Goal: Information Seeking & Learning: Learn about a topic

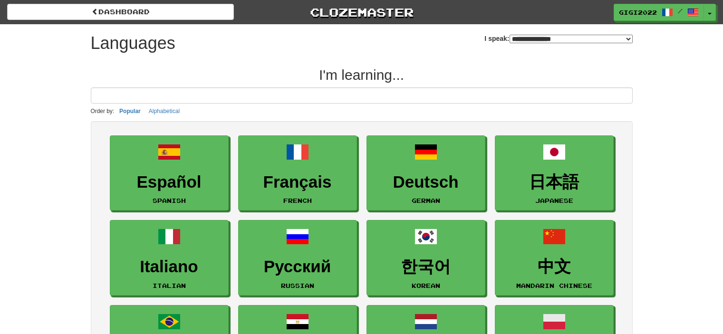
select select "*******"
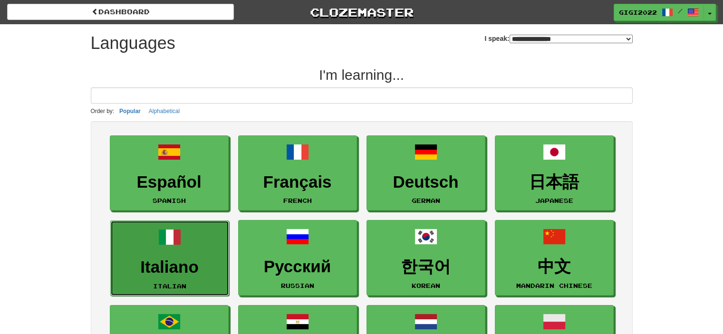
click at [197, 253] on link "Italiano Italian" at bounding box center [169, 259] width 119 height 76
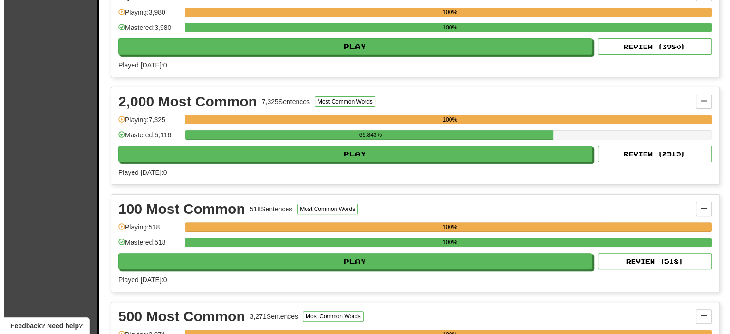
scroll to position [262, 0]
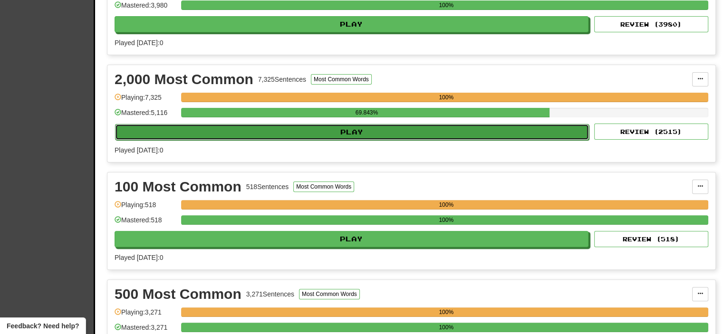
click at [407, 128] on button "Play" at bounding box center [352, 132] width 474 height 16
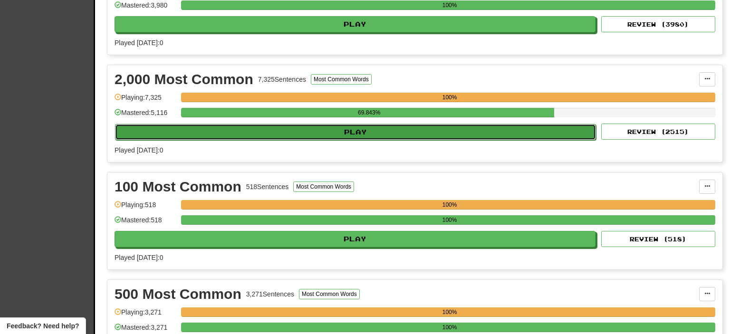
select select "**"
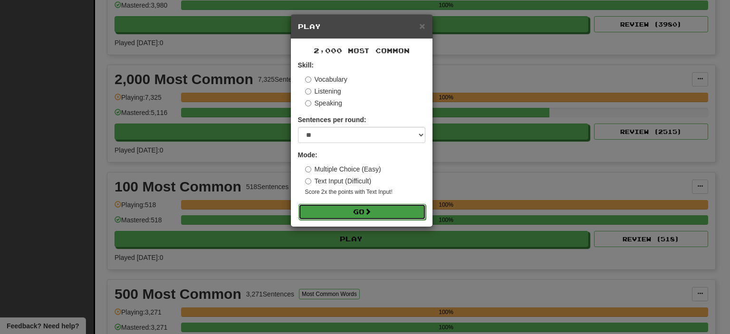
click at [346, 212] on button "Go" at bounding box center [361, 212] width 127 height 16
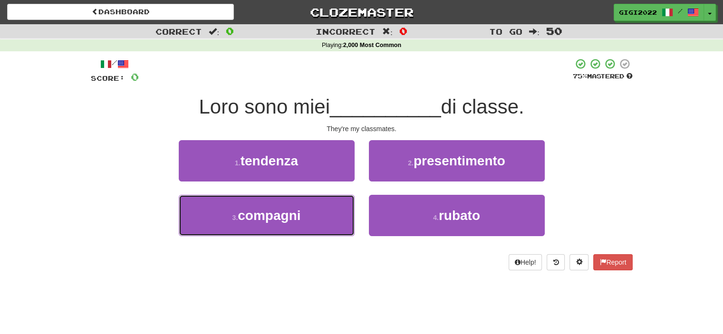
click at [346, 212] on button "3 . compagni" at bounding box center [267, 215] width 176 height 41
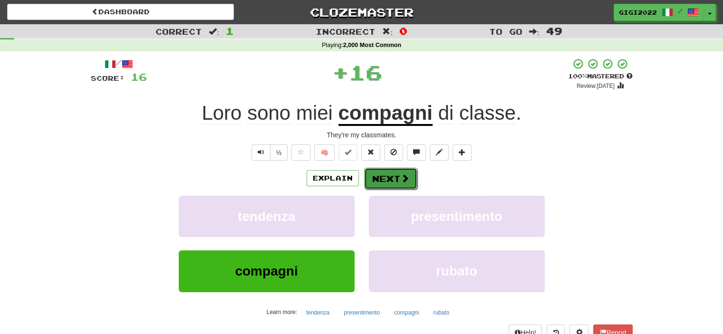
click at [394, 172] on button "Next" at bounding box center [390, 179] width 53 height 22
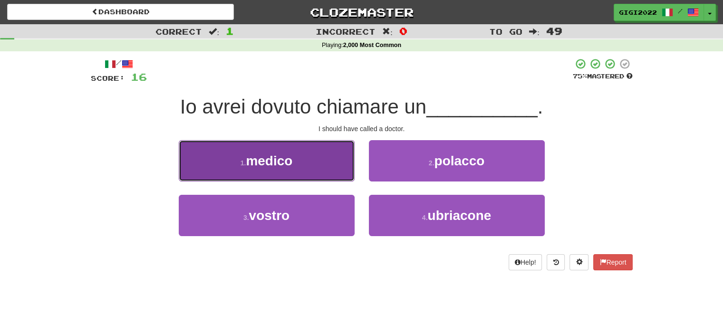
click at [338, 165] on button "1 . medico" at bounding box center [267, 160] width 176 height 41
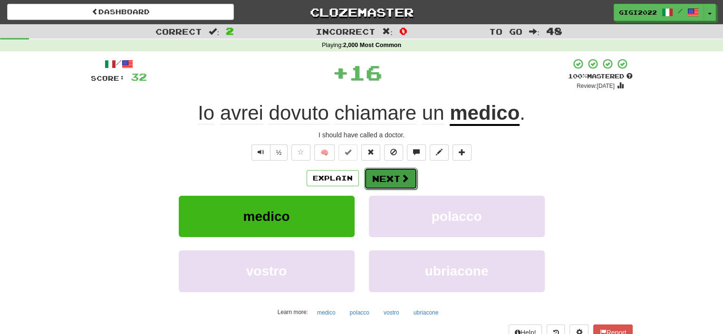
click at [393, 176] on button "Next" at bounding box center [390, 179] width 53 height 22
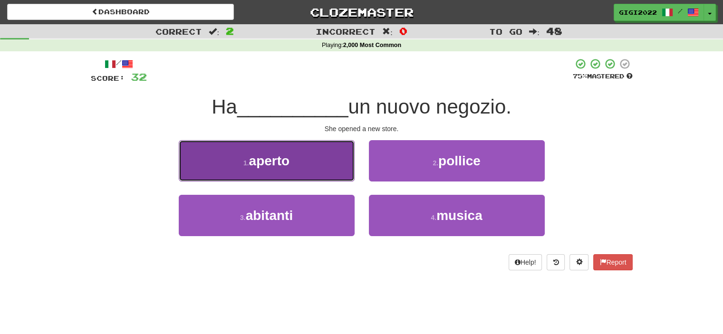
click at [323, 168] on button "1 . aperto" at bounding box center [267, 160] width 176 height 41
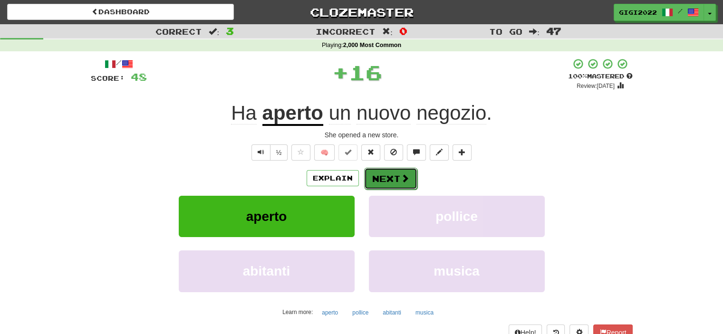
click at [386, 176] on button "Next" at bounding box center [390, 179] width 53 height 22
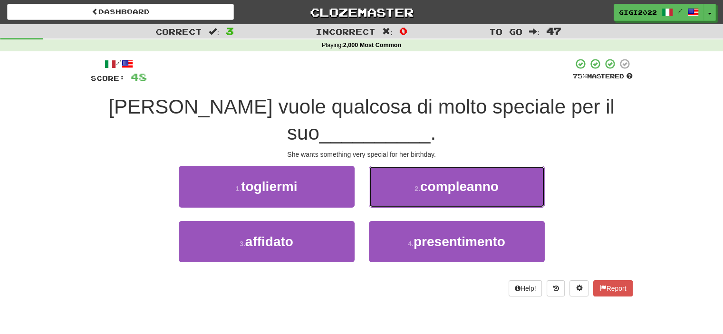
click at [386, 176] on button "2 . compleanno" at bounding box center [457, 186] width 176 height 41
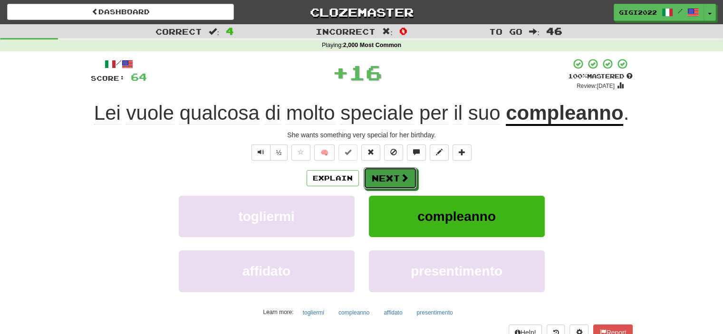
click at [386, 176] on button "Next" at bounding box center [390, 178] width 53 height 22
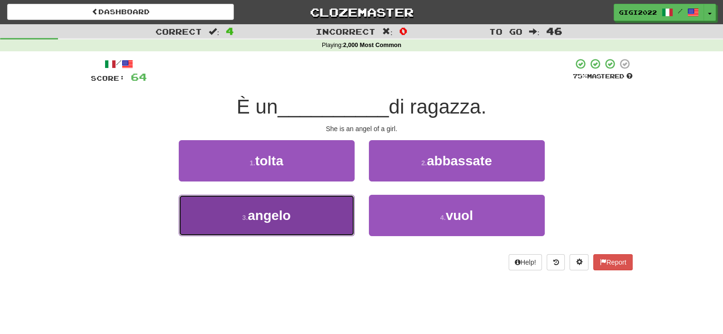
click at [332, 215] on button "3 . angelo" at bounding box center [267, 215] width 176 height 41
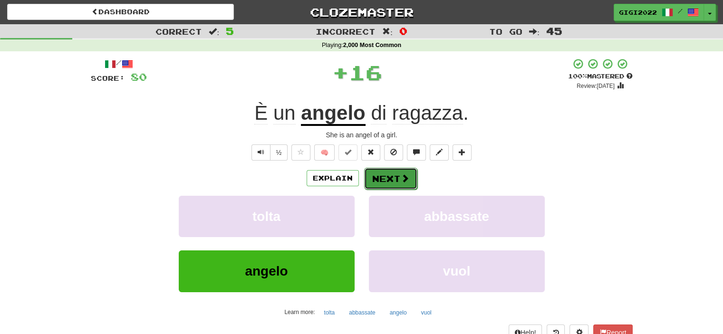
click at [384, 188] on button "Next" at bounding box center [390, 179] width 53 height 22
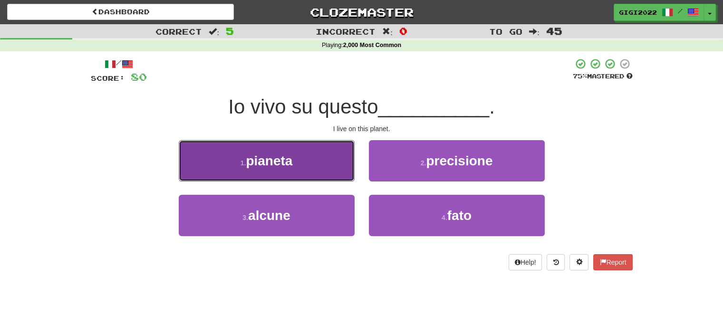
click at [332, 172] on button "1 . pianeta" at bounding box center [267, 160] width 176 height 41
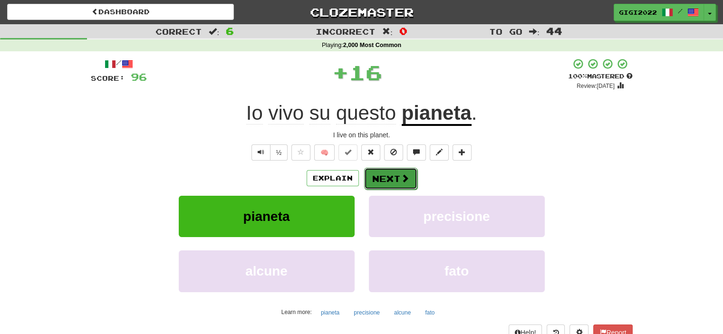
click at [388, 171] on button "Next" at bounding box center [390, 179] width 53 height 22
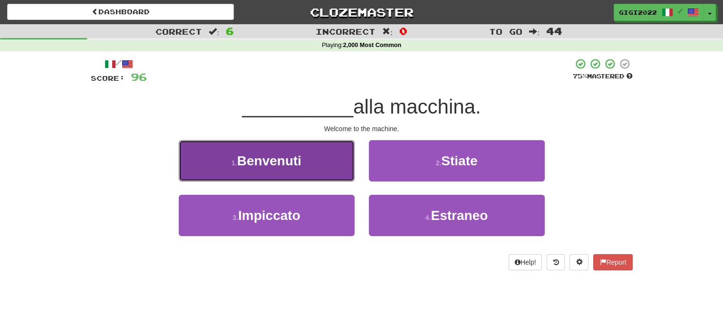
click at [327, 175] on button "1 . Benvenuti" at bounding box center [267, 160] width 176 height 41
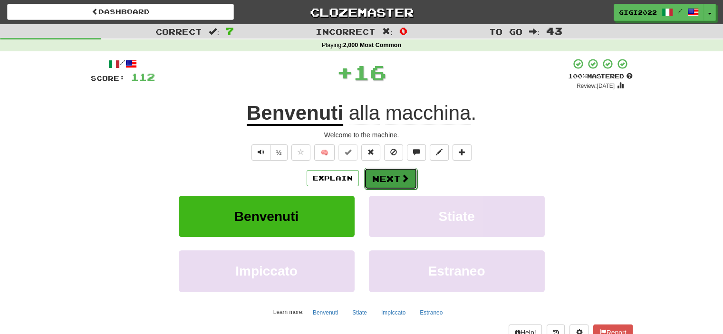
click at [387, 177] on button "Next" at bounding box center [390, 179] width 53 height 22
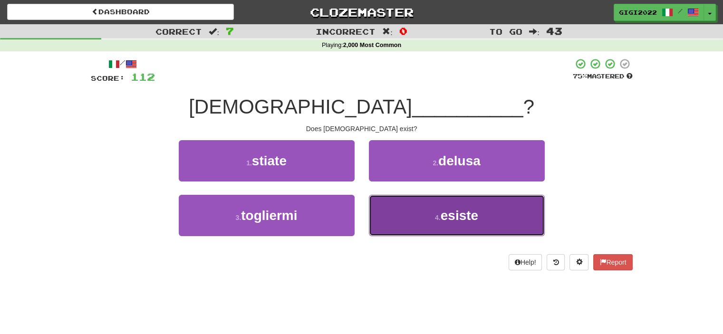
click at [390, 214] on button "4 . esiste" at bounding box center [457, 215] width 176 height 41
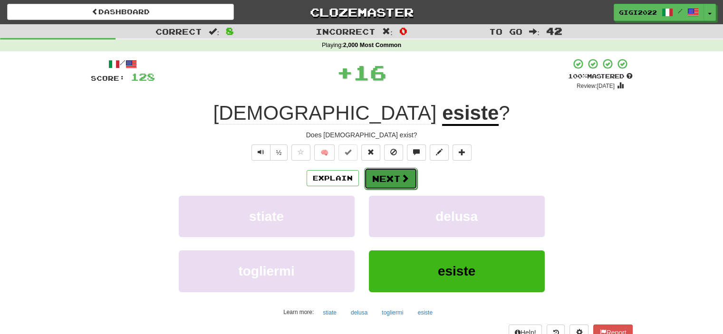
click at [390, 179] on button "Next" at bounding box center [390, 179] width 53 height 22
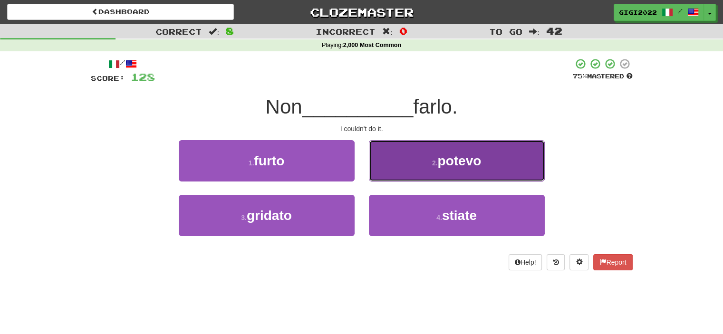
click at [396, 165] on button "2 . potevo" at bounding box center [457, 160] width 176 height 41
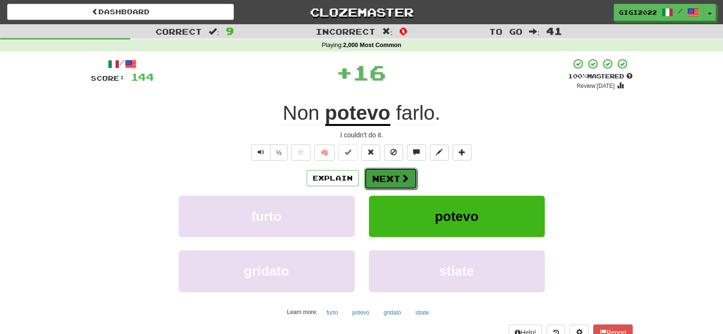
click at [388, 182] on button "Next" at bounding box center [390, 179] width 53 height 22
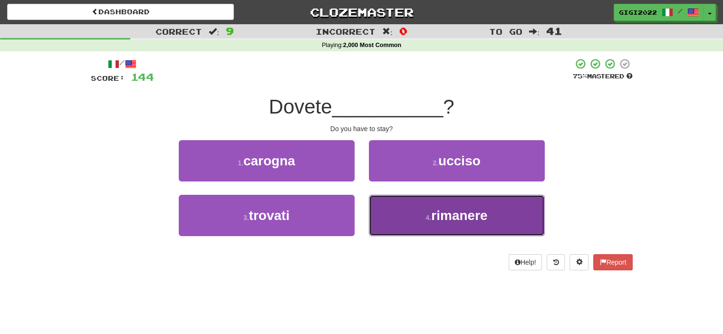
click at [395, 207] on button "4 . rimanere" at bounding box center [457, 215] width 176 height 41
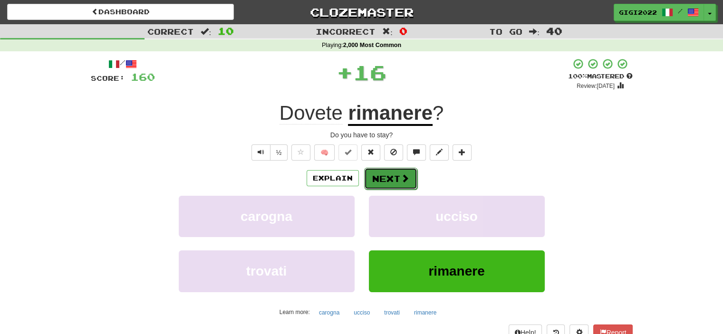
click at [390, 180] on button "Next" at bounding box center [390, 179] width 53 height 22
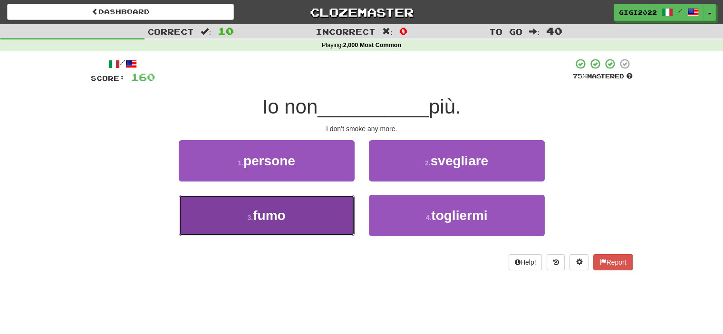
click at [316, 207] on button "3 . fumo" at bounding box center [267, 215] width 176 height 41
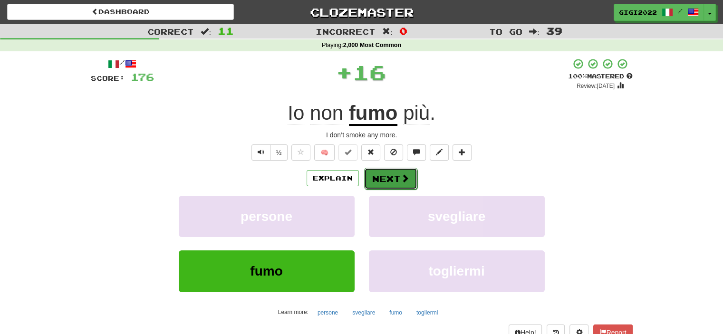
click at [375, 183] on button "Next" at bounding box center [390, 179] width 53 height 22
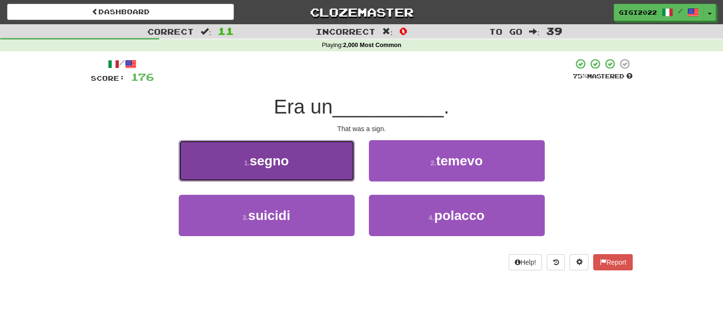
click at [338, 171] on button "1 . segno" at bounding box center [267, 160] width 176 height 41
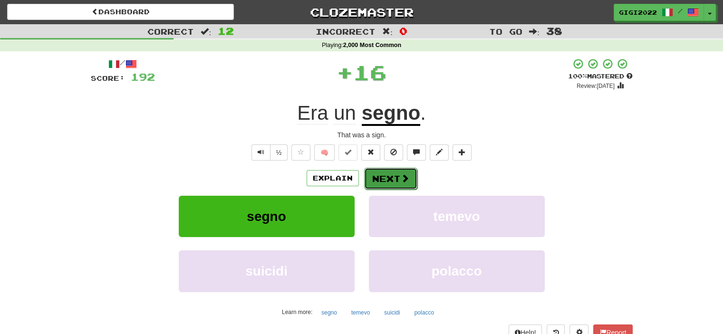
click at [385, 179] on button "Next" at bounding box center [390, 179] width 53 height 22
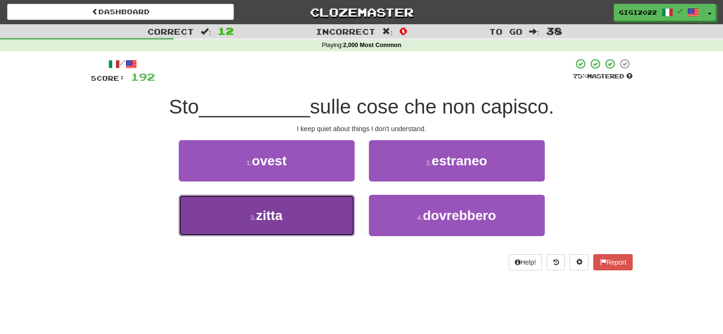
click at [316, 213] on button "3 . zitta" at bounding box center [267, 215] width 176 height 41
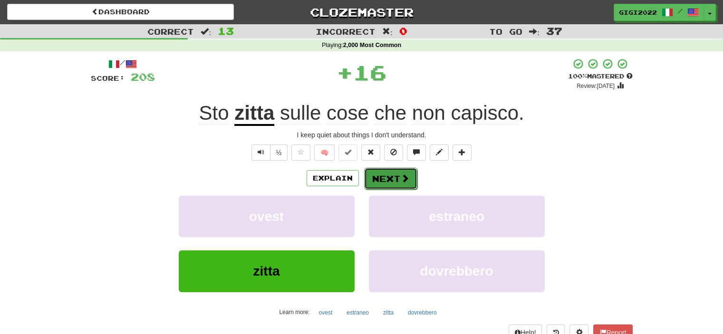
click at [381, 176] on button "Next" at bounding box center [390, 179] width 53 height 22
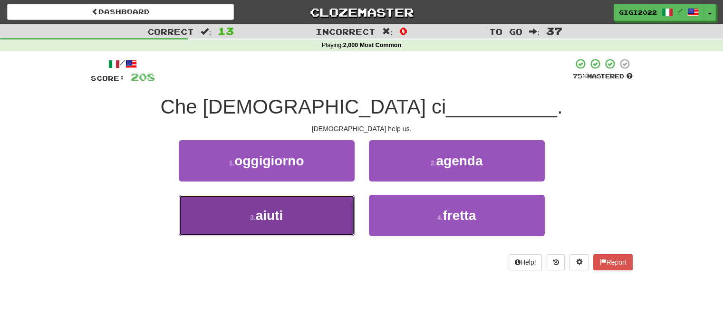
click at [326, 210] on button "3 . aiuti" at bounding box center [267, 215] width 176 height 41
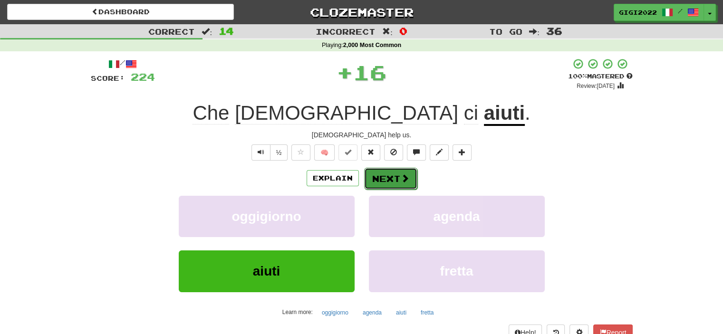
click at [375, 174] on button "Next" at bounding box center [390, 179] width 53 height 22
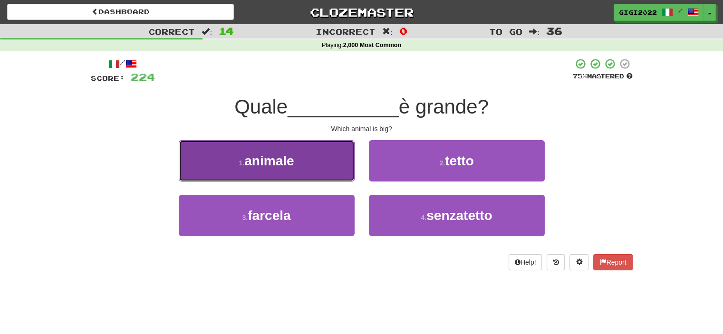
click at [322, 171] on button "1 . animale" at bounding box center [267, 160] width 176 height 41
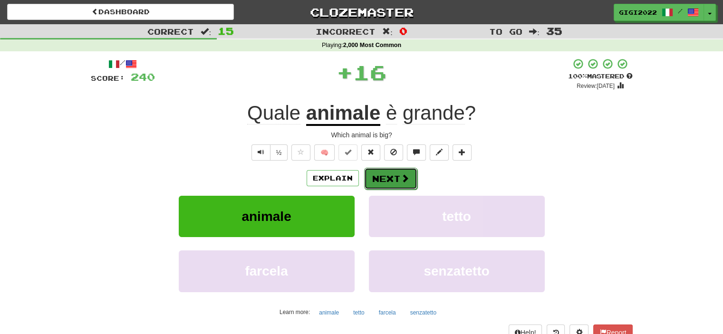
click at [371, 181] on button "Next" at bounding box center [390, 179] width 53 height 22
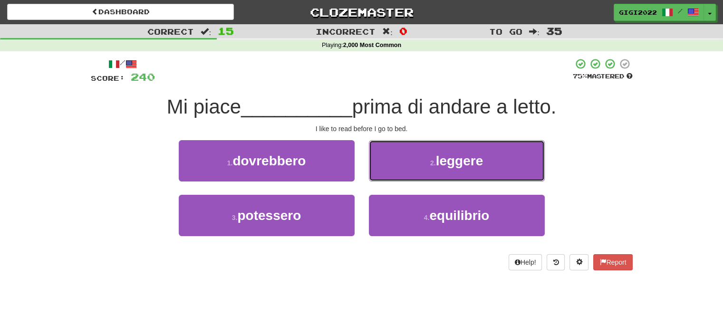
click at [371, 181] on button "2 . leggere" at bounding box center [457, 160] width 176 height 41
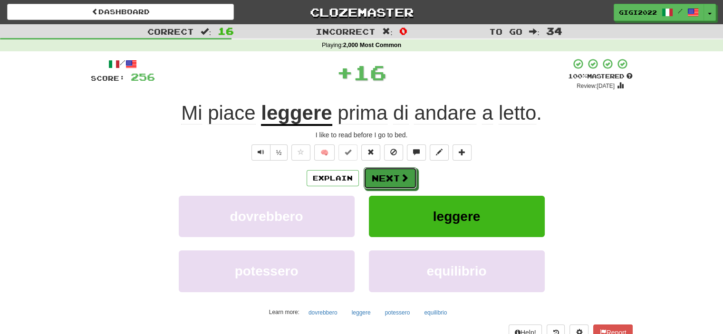
click at [371, 181] on button "Next" at bounding box center [390, 178] width 53 height 22
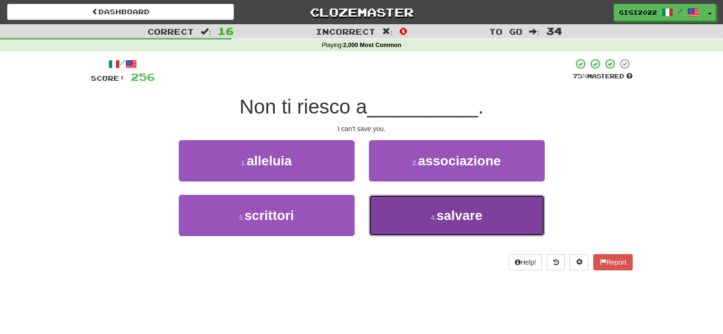
click at [375, 205] on button "4 . salvare" at bounding box center [457, 215] width 176 height 41
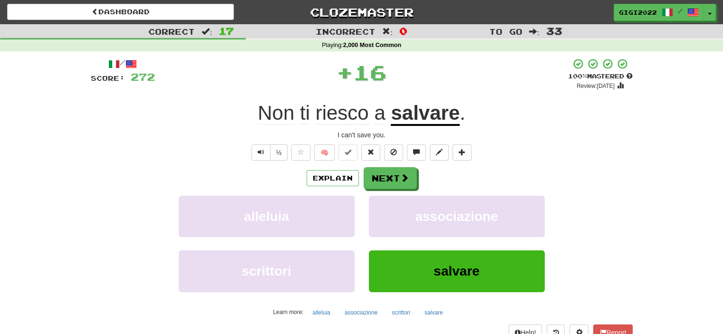
click at [383, 166] on div "/ Score: 272 + 16 100 % Mastered Review: 2026-03-17 Non ti riesco a salvare . I…" at bounding box center [362, 207] width 542 height 298
click at [380, 178] on button "Next" at bounding box center [390, 179] width 53 height 22
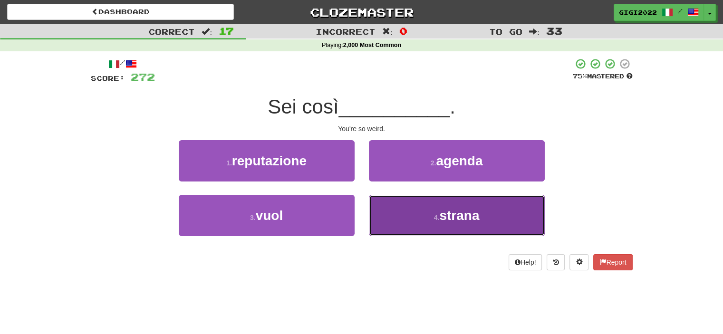
click at [386, 201] on button "4 . strana" at bounding box center [457, 215] width 176 height 41
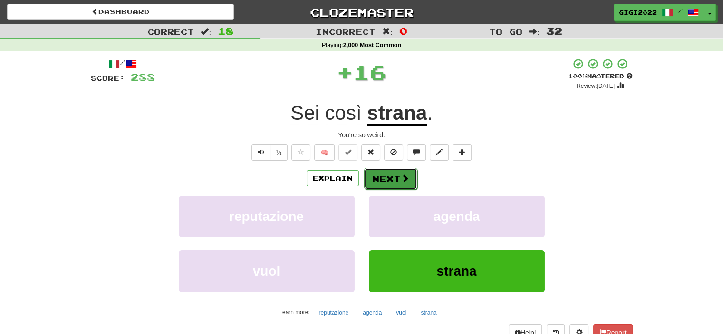
click at [386, 168] on button "Next" at bounding box center [390, 179] width 53 height 22
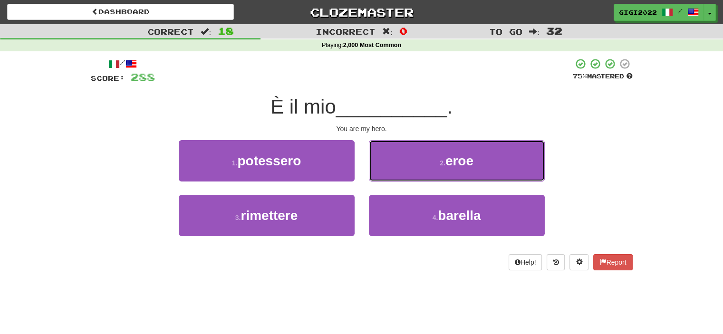
click at [386, 167] on button "2 . eroe" at bounding box center [457, 160] width 176 height 41
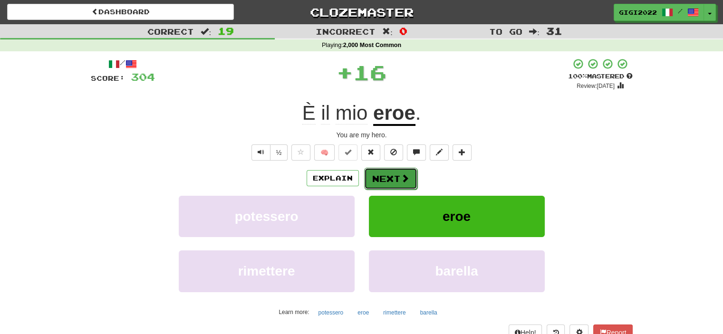
click at [385, 174] on button "Next" at bounding box center [390, 179] width 53 height 22
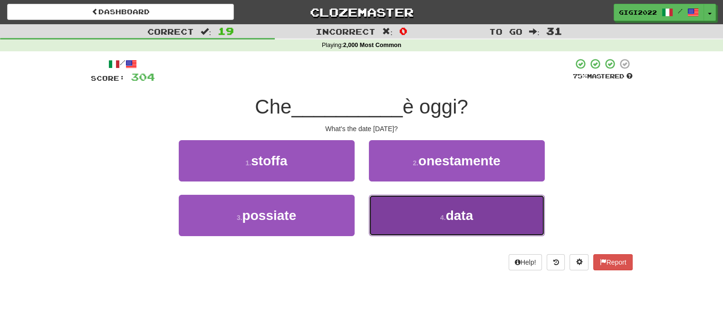
click at [395, 204] on button "4 . data" at bounding box center [457, 215] width 176 height 41
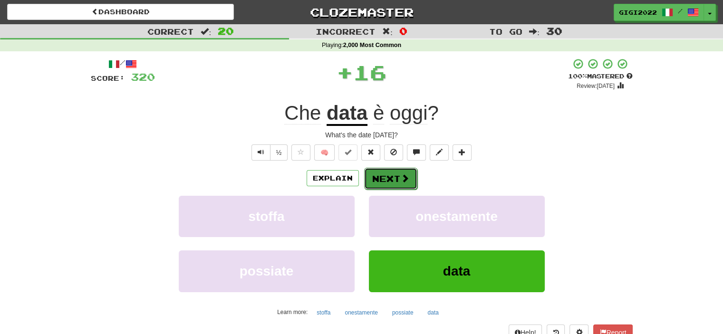
click at [393, 179] on button "Next" at bounding box center [390, 179] width 53 height 22
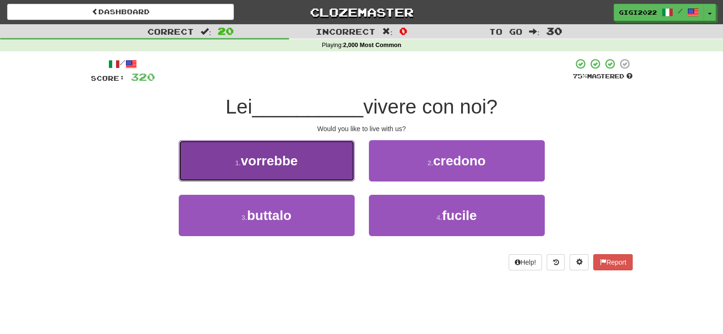
click at [318, 178] on button "1 . vorrebbe" at bounding box center [267, 160] width 176 height 41
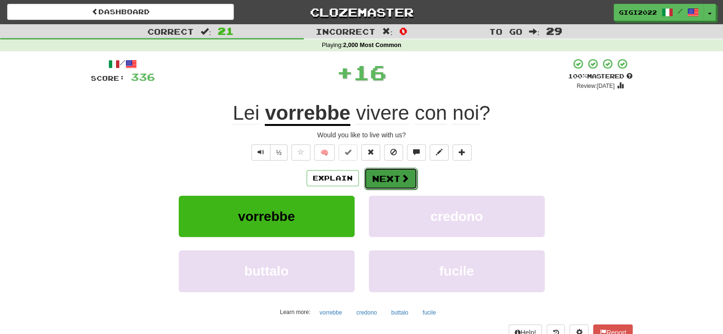
click at [384, 182] on button "Next" at bounding box center [390, 179] width 53 height 22
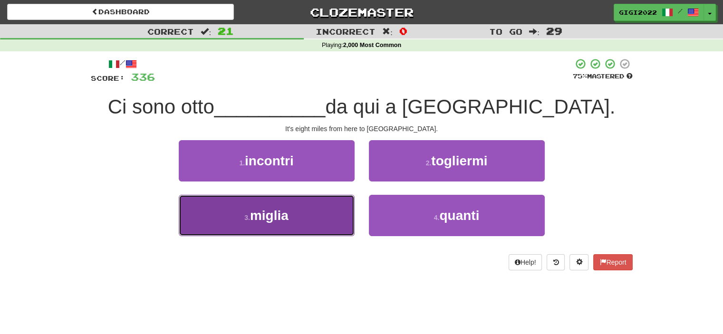
click at [331, 216] on button "3 . miglia" at bounding box center [267, 215] width 176 height 41
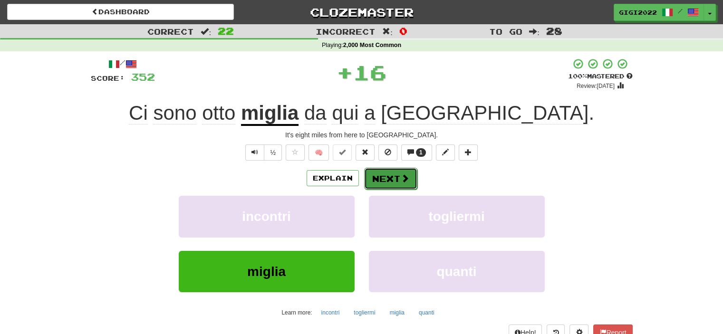
click at [375, 180] on button "Next" at bounding box center [390, 179] width 53 height 22
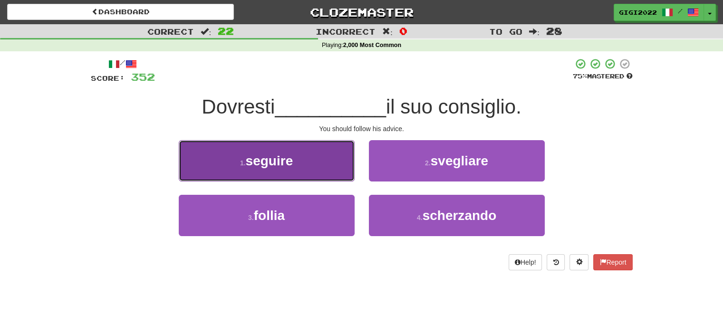
click at [313, 171] on button "1 . seguire" at bounding box center [267, 160] width 176 height 41
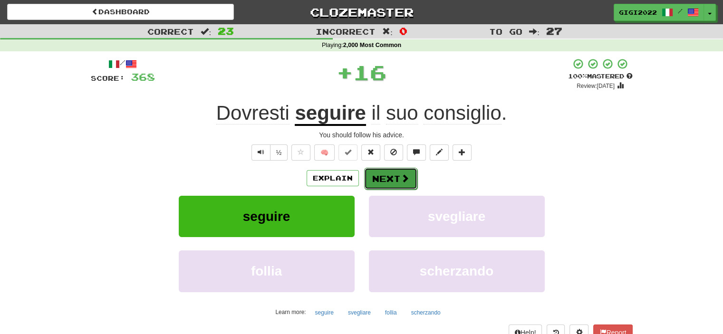
click at [385, 179] on button "Next" at bounding box center [390, 179] width 53 height 22
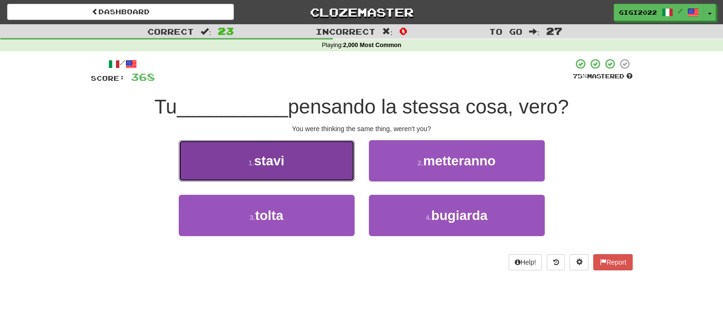
click at [324, 176] on button "1 . stavi" at bounding box center [267, 160] width 176 height 41
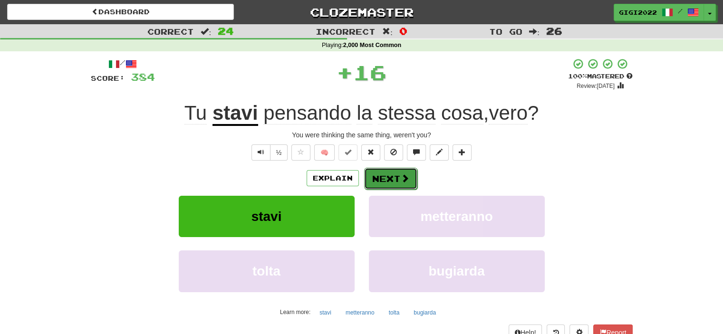
click at [377, 180] on button "Next" at bounding box center [390, 179] width 53 height 22
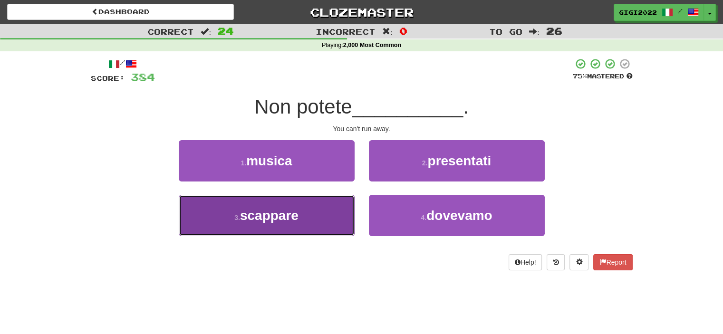
click at [317, 229] on button "3 . scappare" at bounding box center [267, 215] width 176 height 41
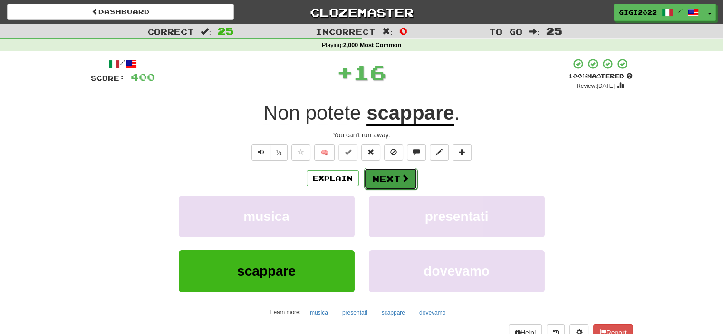
click at [384, 173] on button "Next" at bounding box center [390, 179] width 53 height 22
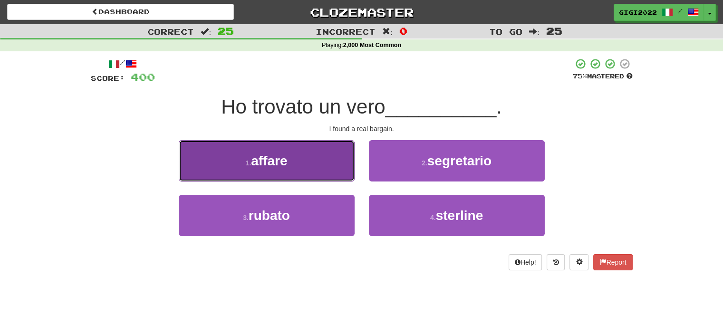
click at [342, 171] on button "1 . affare" at bounding box center [267, 160] width 176 height 41
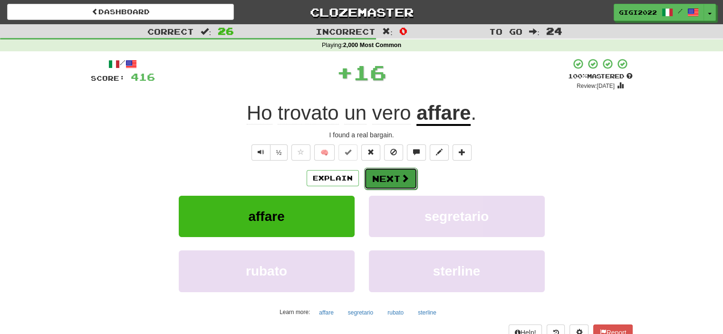
click at [381, 174] on button "Next" at bounding box center [390, 179] width 53 height 22
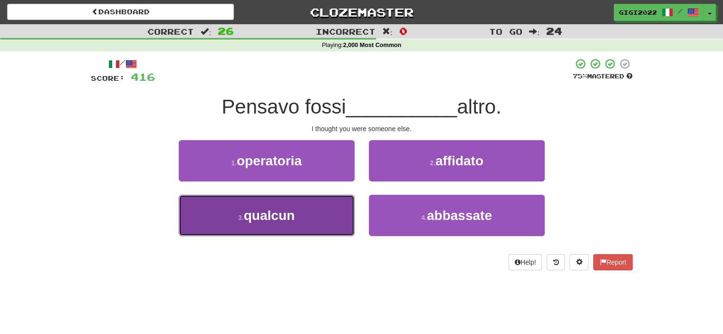
click at [330, 208] on button "3 . qualcun" at bounding box center [267, 215] width 176 height 41
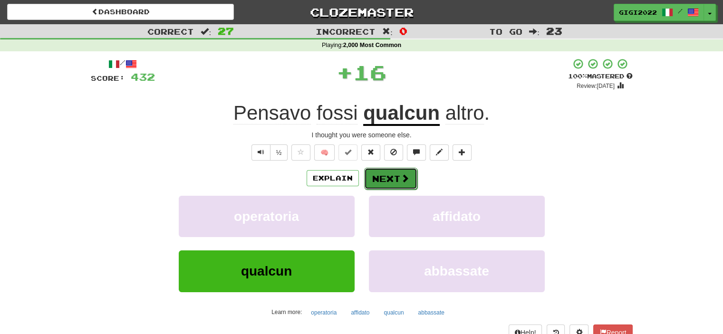
click at [381, 173] on button "Next" at bounding box center [390, 179] width 53 height 22
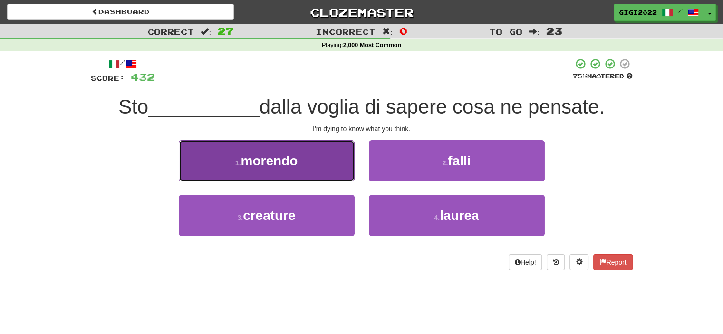
click at [327, 173] on button "1 . morendo" at bounding box center [267, 160] width 176 height 41
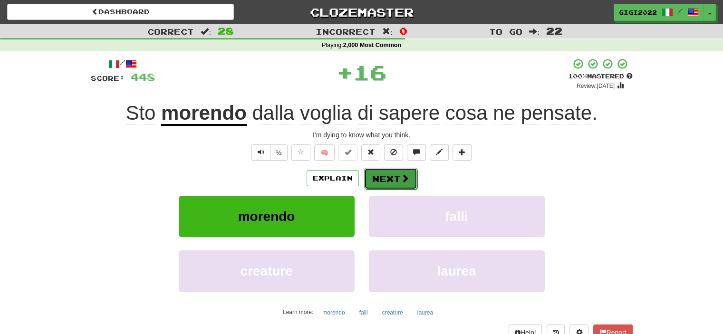
click at [371, 178] on button "Next" at bounding box center [390, 179] width 53 height 22
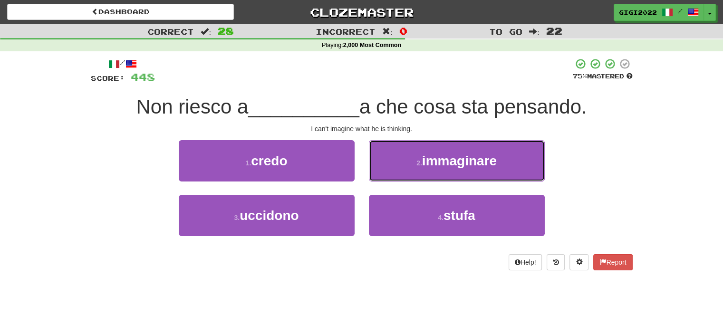
click at [371, 178] on button "2 . immaginare" at bounding box center [457, 160] width 176 height 41
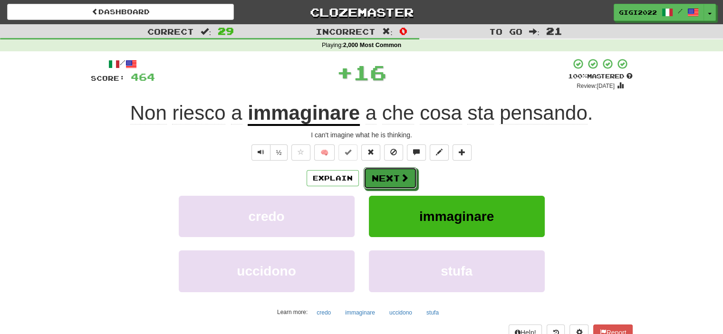
click at [371, 178] on button "Next" at bounding box center [390, 178] width 53 height 22
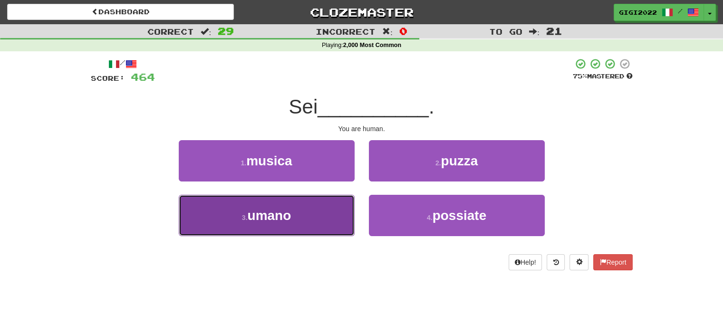
click at [332, 207] on button "3 . umano" at bounding box center [267, 215] width 176 height 41
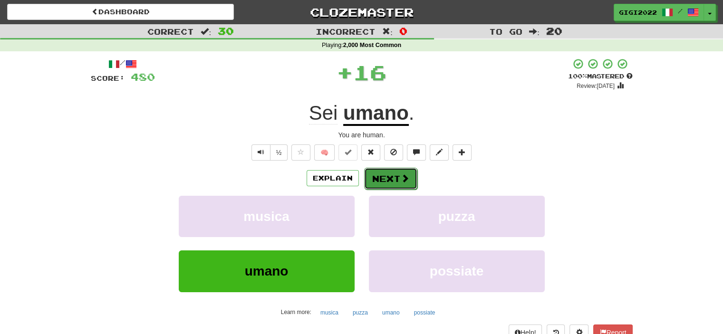
click at [368, 181] on button "Next" at bounding box center [390, 179] width 53 height 22
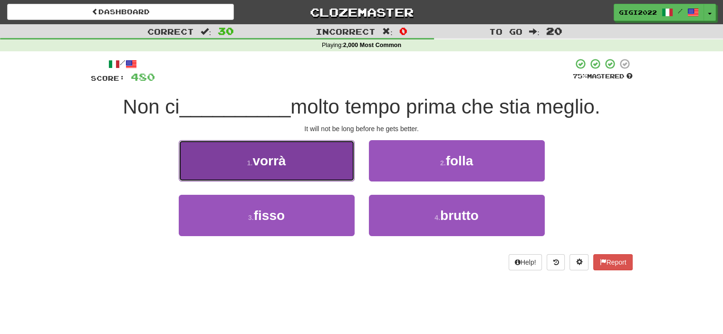
click at [317, 163] on button "1 . vorrà" at bounding box center [267, 160] width 176 height 41
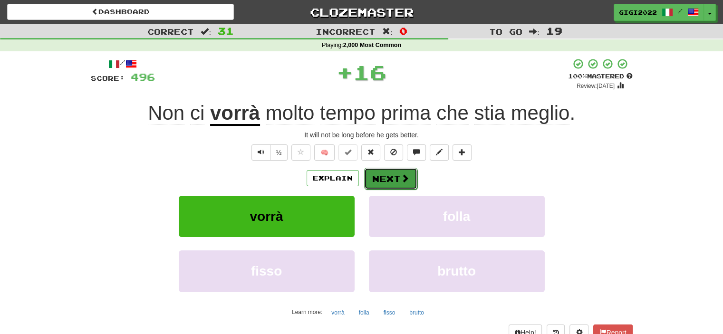
click at [378, 174] on button "Next" at bounding box center [390, 179] width 53 height 22
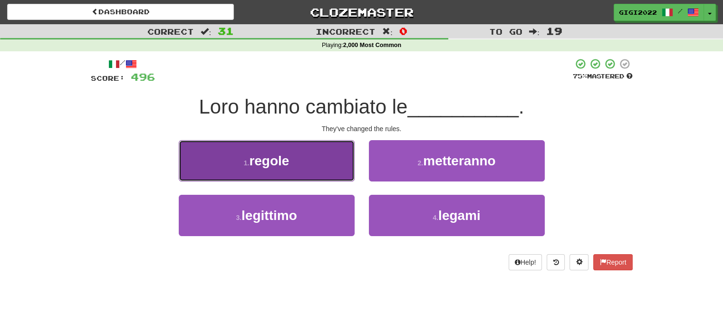
click at [332, 173] on button "1 . regole" at bounding box center [267, 160] width 176 height 41
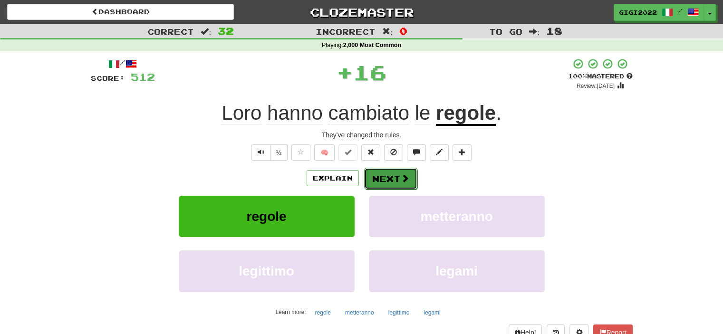
click at [384, 178] on button "Next" at bounding box center [390, 179] width 53 height 22
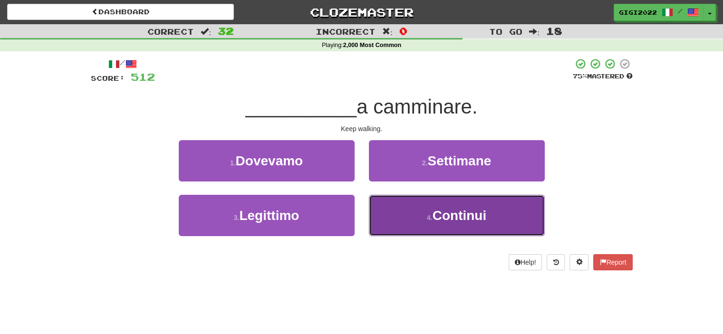
click at [393, 218] on button "4 . Continui" at bounding box center [457, 215] width 176 height 41
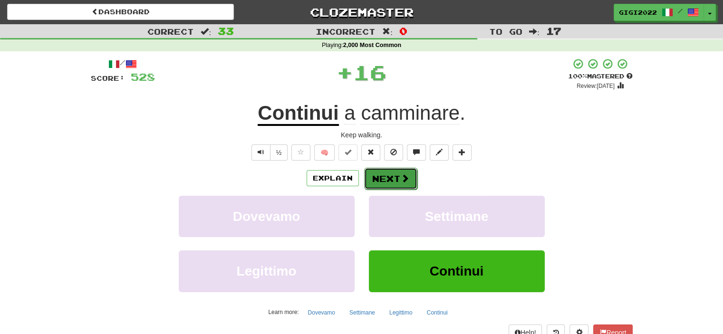
click at [384, 183] on button "Next" at bounding box center [390, 179] width 53 height 22
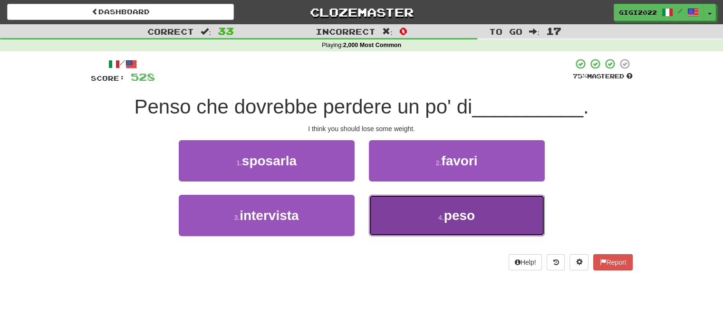
click at [387, 205] on button "4 . peso" at bounding box center [457, 215] width 176 height 41
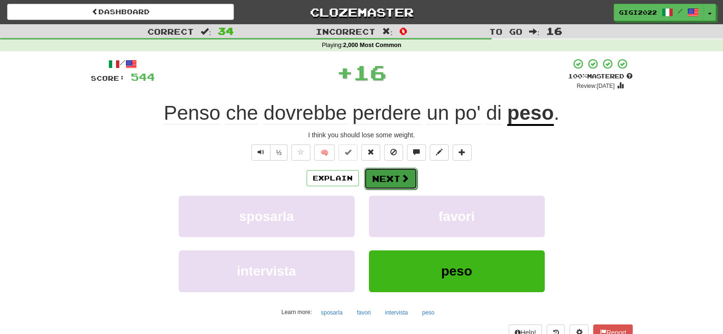
click at [383, 183] on button "Next" at bounding box center [390, 179] width 53 height 22
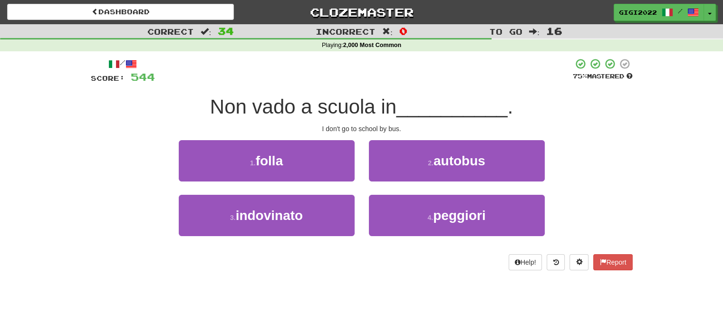
click at [383, 183] on div "2 . autobus" at bounding box center [457, 167] width 190 height 55
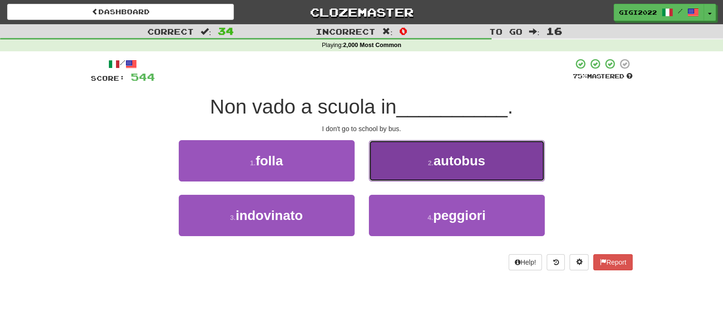
click at [383, 177] on button "2 . autobus" at bounding box center [457, 160] width 176 height 41
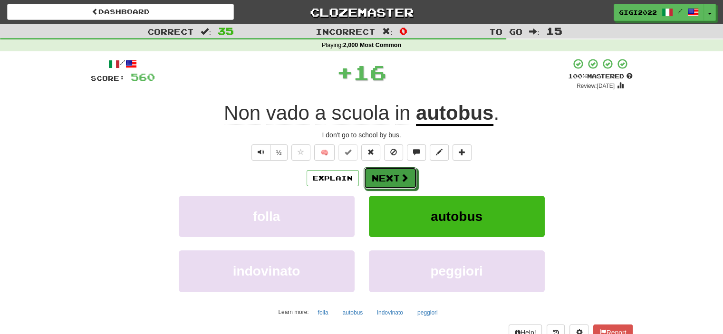
click at [383, 177] on button "Next" at bounding box center [390, 178] width 53 height 22
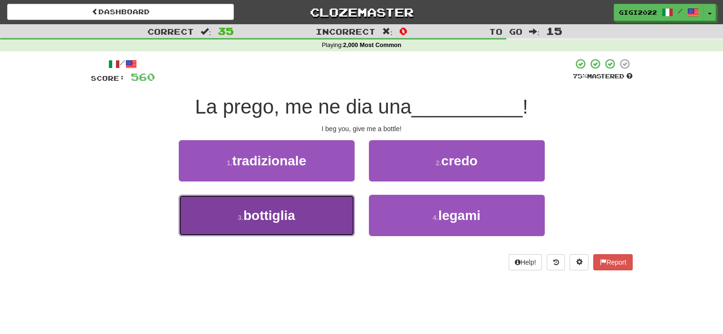
click at [325, 220] on button "3 . bottiglia" at bounding box center [267, 215] width 176 height 41
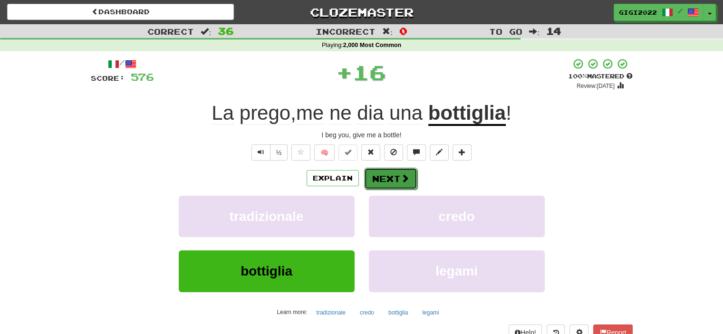
click at [371, 187] on button "Next" at bounding box center [390, 179] width 53 height 22
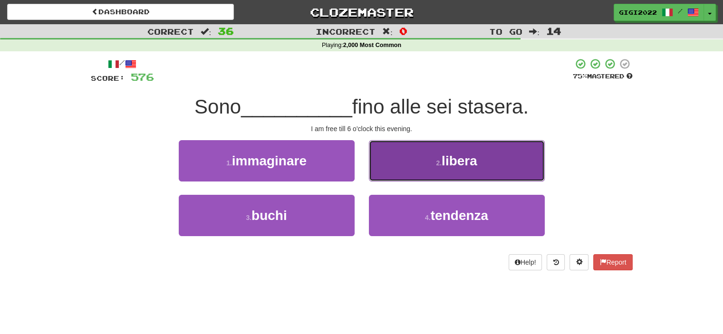
click at [385, 166] on button "2 . libera" at bounding box center [457, 160] width 176 height 41
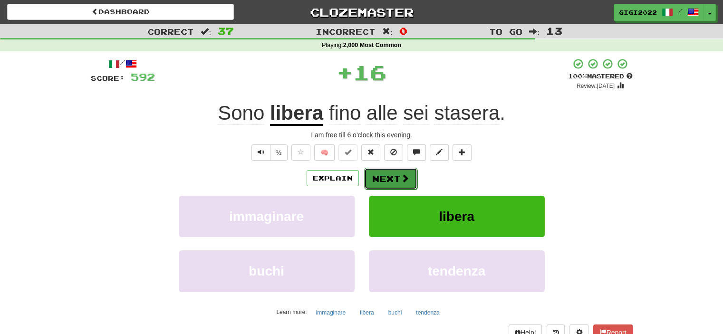
click at [381, 176] on button "Next" at bounding box center [390, 179] width 53 height 22
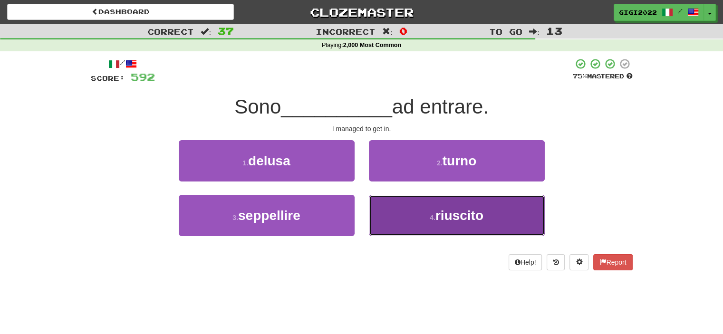
click at [394, 212] on button "4 . riuscito" at bounding box center [457, 215] width 176 height 41
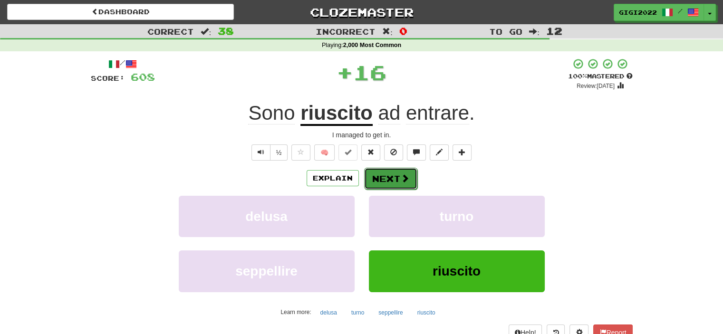
click at [388, 177] on button "Next" at bounding box center [390, 179] width 53 height 22
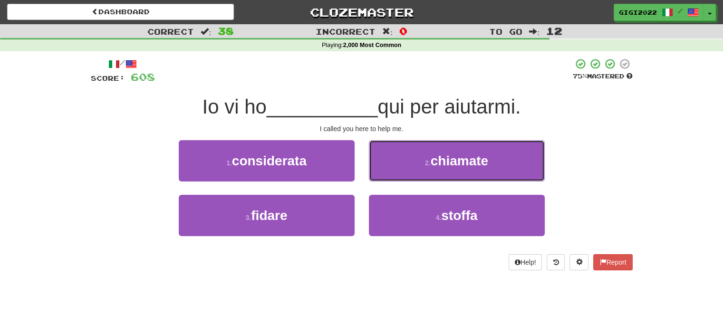
click at [388, 177] on button "2 . chiamate" at bounding box center [457, 160] width 176 height 41
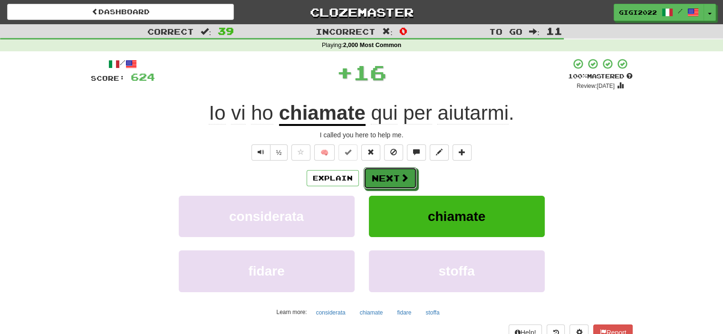
click at [388, 177] on button "Next" at bounding box center [390, 178] width 53 height 22
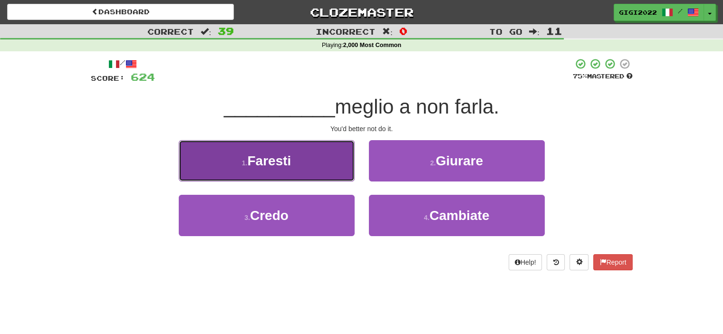
click at [333, 176] on button "1 . Faresti" at bounding box center [267, 160] width 176 height 41
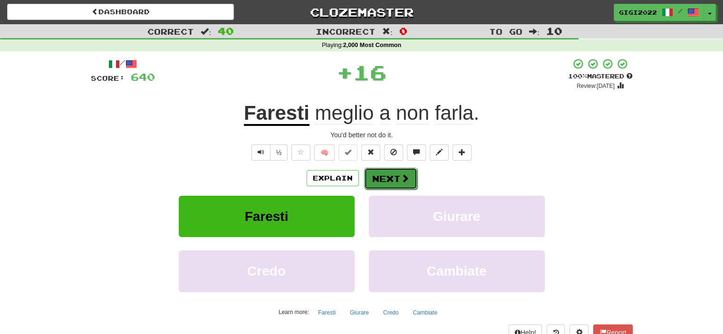
click at [389, 184] on button "Next" at bounding box center [390, 179] width 53 height 22
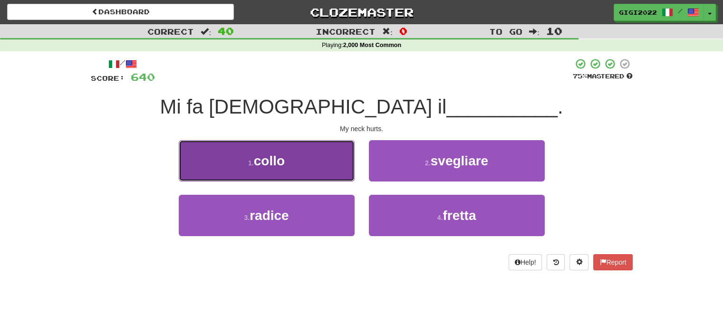
click at [312, 178] on button "1 . collo" at bounding box center [267, 160] width 176 height 41
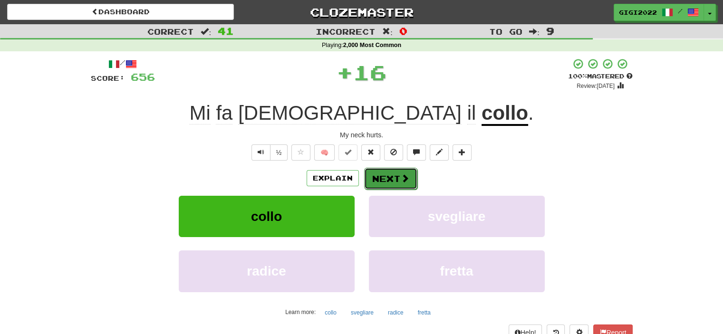
click at [381, 179] on button "Next" at bounding box center [390, 179] width 53 height 22
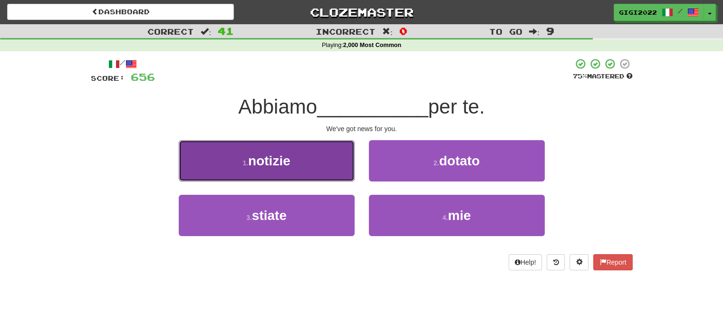
click at [337, 174] on button "1 . notizie" at bounding box center [267, 160] width 176 height 41
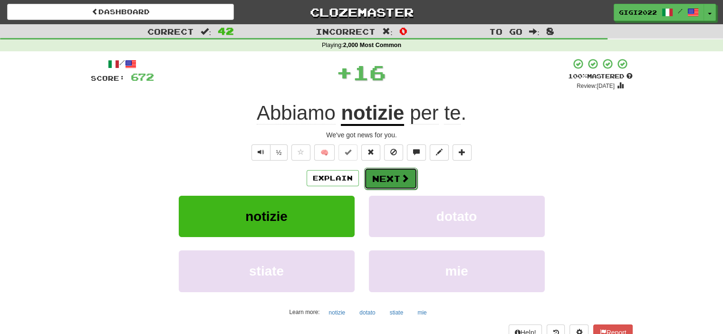
click at [382, 180] on button "Next" at bounding box center [390, 179] width 53 height 22
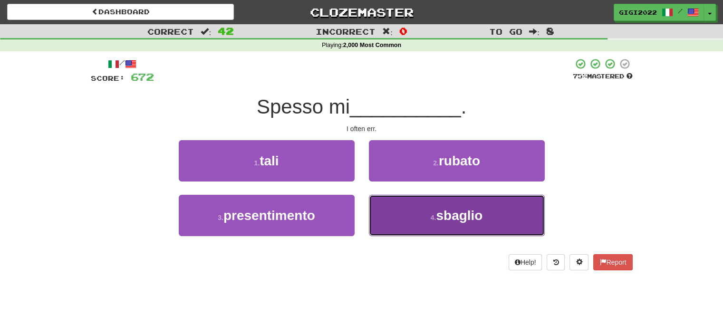
click at [386, 200] on button "4 . sbaglio" at bounding box center [457, 215] width 176 height 41
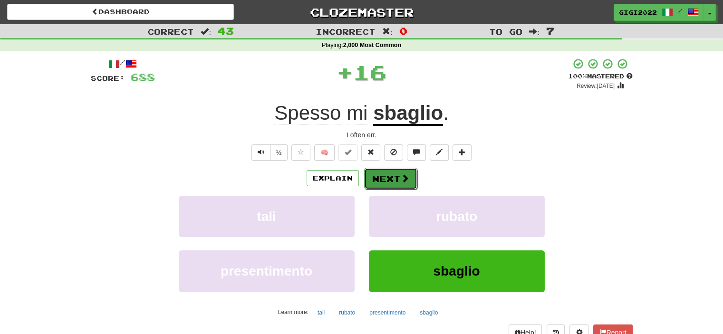
click at [380, 173] on button "Next" at bounding box center [390, 179] width 53 height 22
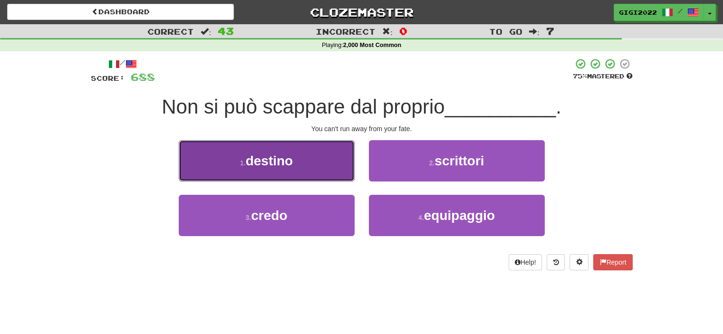
click at [313, 169] on button "1 . destino" at bounding box center [267, 160] width 176 height 41
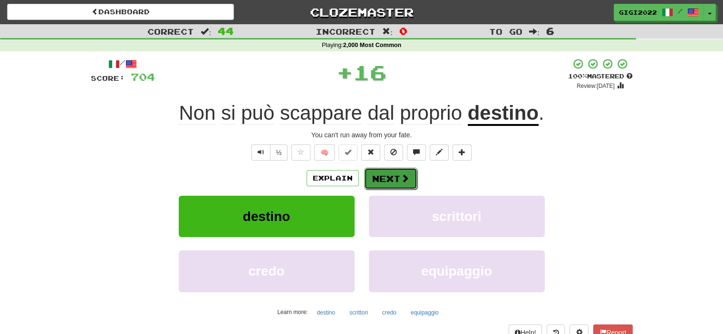
click at [385, 173] on button "Next" at bounding box center [390, 179] width 53 height 22
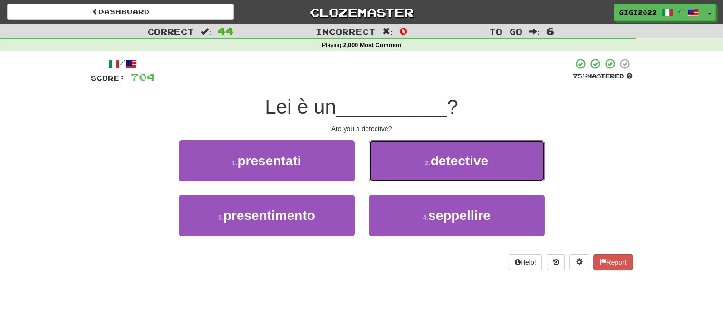
click at [385, 173] on button "2 . detective" at bounding box center [457, 160] width 176 height 41
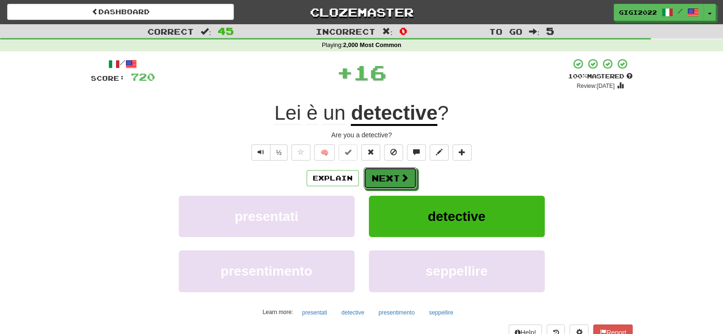
click at [385, 173] on button "Next" at bounding box center [390, 178] width 53 height 22
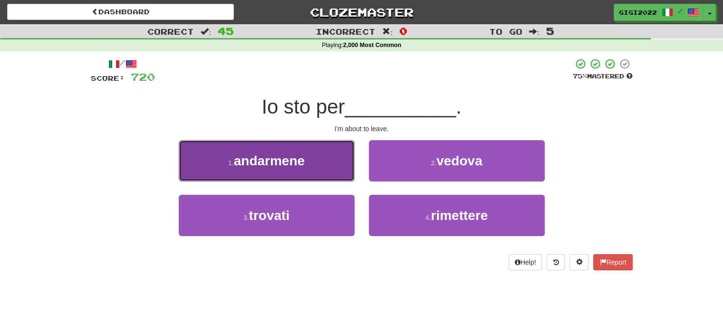
click at [329, 171] on button "1 . andarmene" at bounding box center [267, 160] width 176 height 41
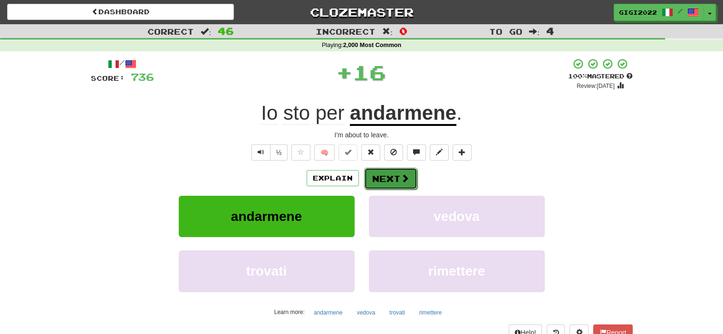
click at [401, 178] on span at bounding box center [405, 178] width 9 height 9
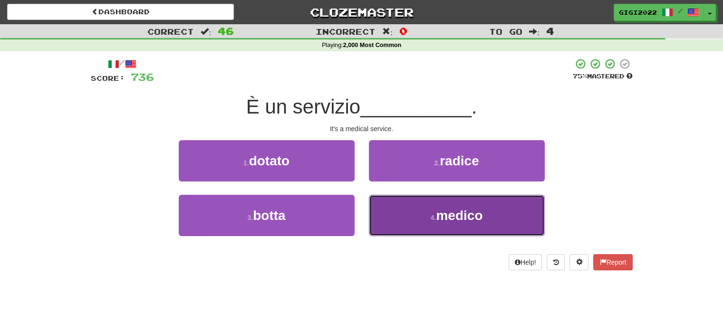
click at [401, 201] on button "4 . medico" at bounding box center [457, 215] width 176 height 41
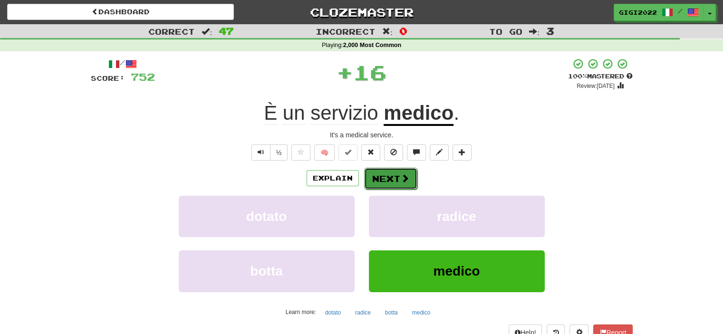
click at [397, 184] on button "Next" at bounding box center [390, 179] width 53 height 22
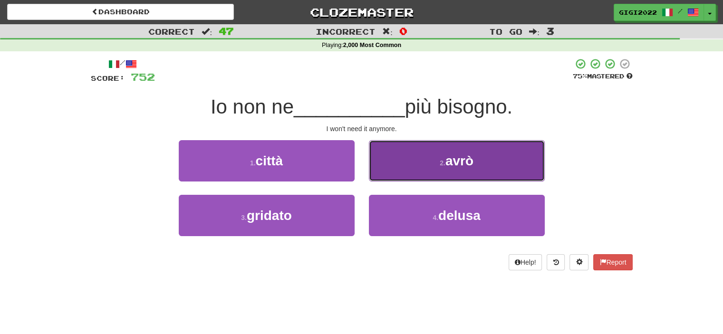
click at [393, 170] on button "2 . avrò" at bounding box center [457, 160] width 176 height 41
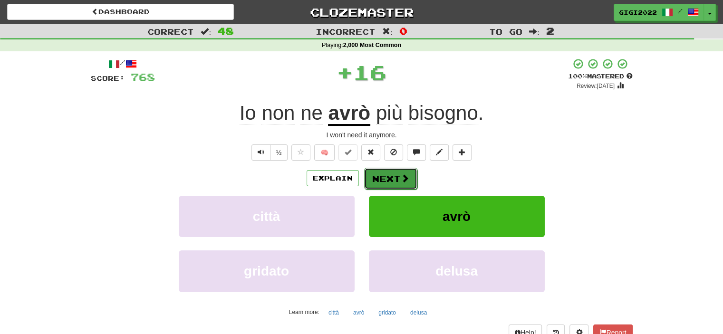
click at [386, 178] on button "Next" at bounding box center [390, 179] width 53 height 22
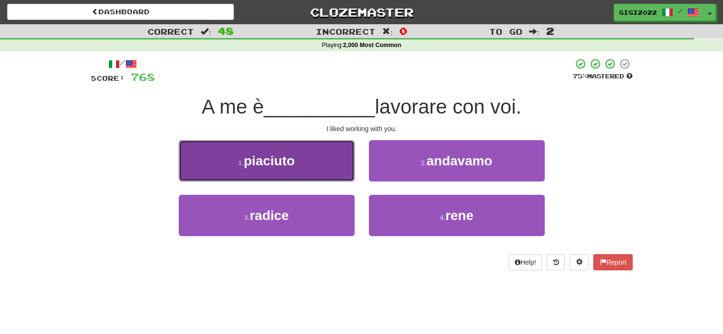
click at [329, 173] on button "1 . piaciuto" at bounding box center [267, 160] width 176 height 41
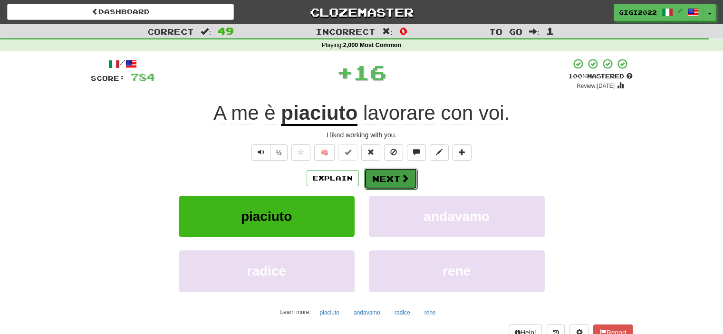
click at [370, 175] on button "Next" at bounding box center [390, 179] width 53 height 22
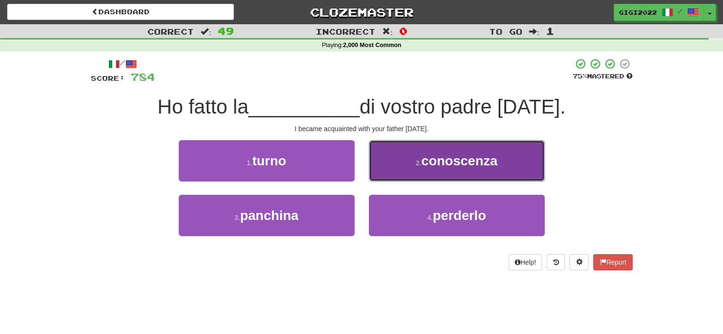
click at [375, 168] on button "2 . conoscenza" at bounding box center [457, 160] width 176 height 41
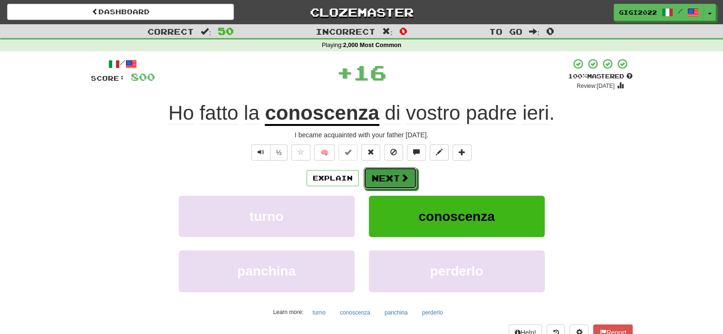
click at [375, 168] on button "Next" at bounding box center [390, 178] width 53 height 22
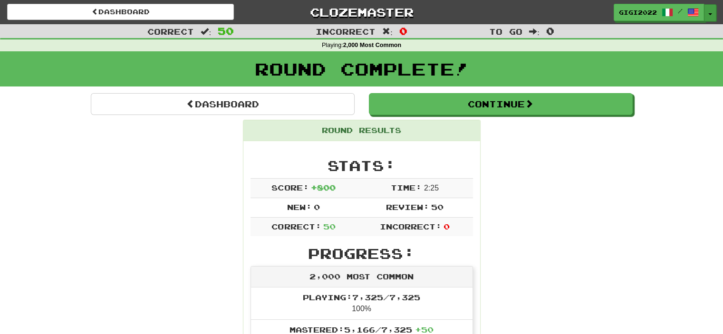
click at [711, 14] on span "button" at bounding box center [710, 14] width 4 height 2
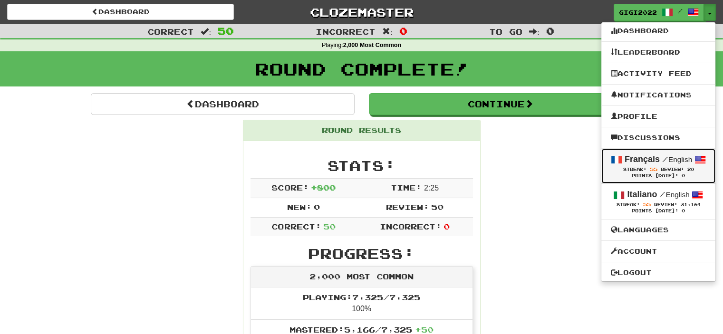
click at [633, 169] on span "Streak:" at bounding box center [634, 169] width 23 height 5
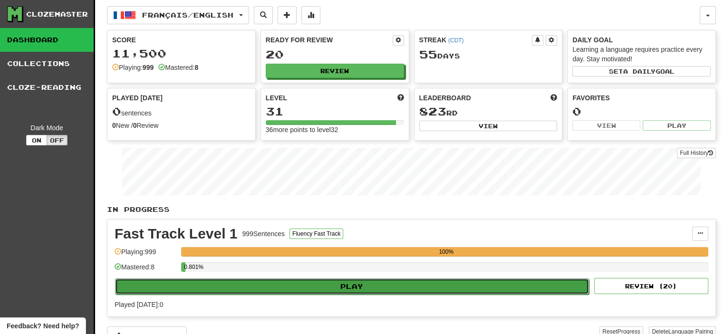
click at [376, 289] on button "Play" at bounding box center [352, 287] width 474 height 16
select select "**"
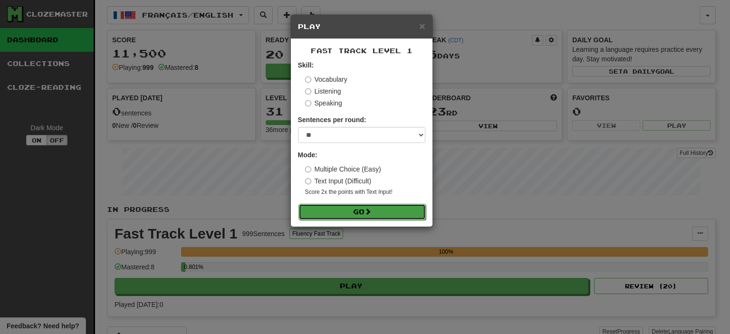
click at [371, 208] on span at bounding box center [368, 211] width 7 height 7
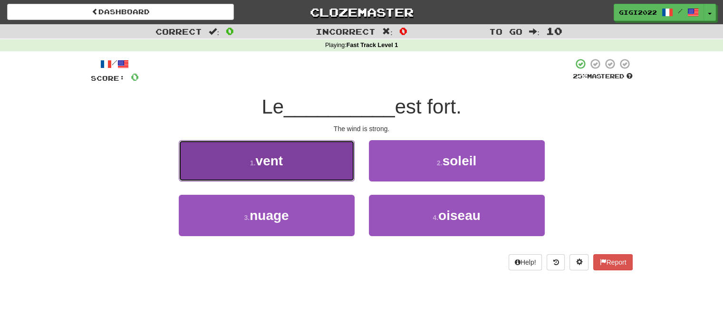
click at [304, 170] on button "1 . vent" at bounding box center [267, 160] width 176 height 41
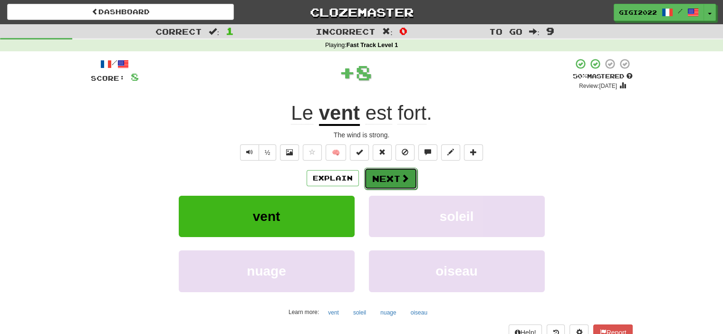
click at [378, 175] on button "Next" at bounding box center [390, 179] width 53 height 22
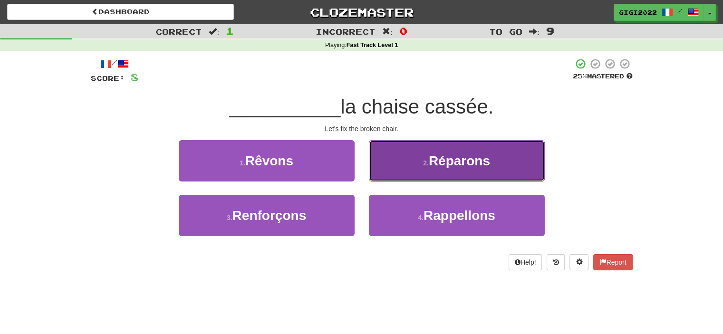
click at [385, 169] on button "2 . Réparons" at bounding box center [457, 160] width 176 height 41
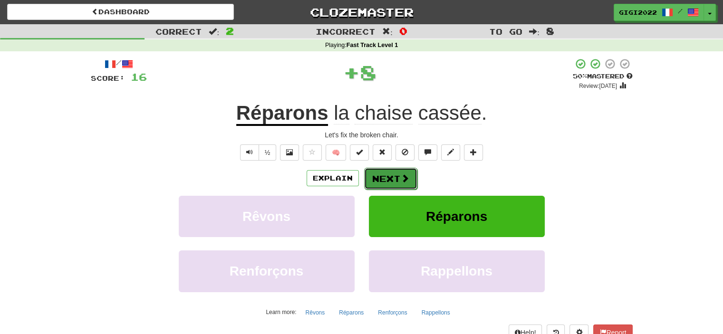
click at [378, 176] on button "Next" at bounding box center [390, 179] width 53 height 22
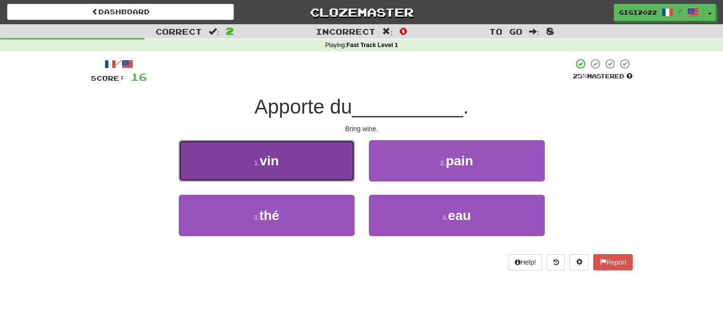
click at [322, 176] on button "1 . vin" at bounding box center [267, 160] width 176 height 41
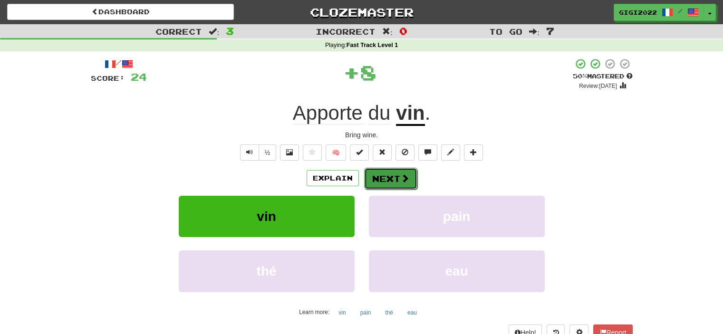
click at [387, 180] on button "Next" at bounding box center [390, 179] width 53 height 22
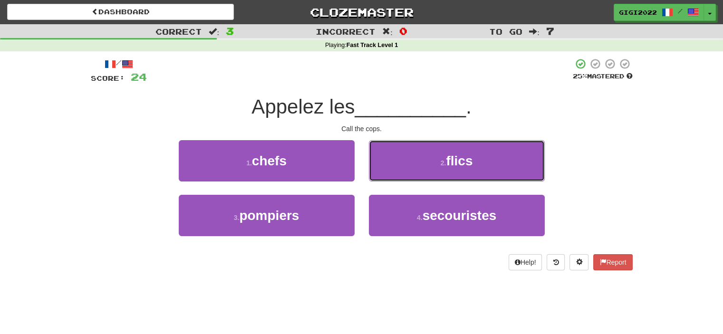
click at [387, 180] on button "2 . flics" at bounding box center [457, 160] width 176 height 41
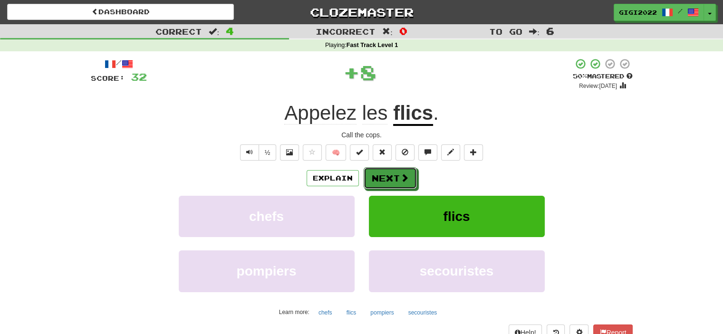
click at [387, 180] on button "Next" at bounding box center [390, 178] width 53 height 22
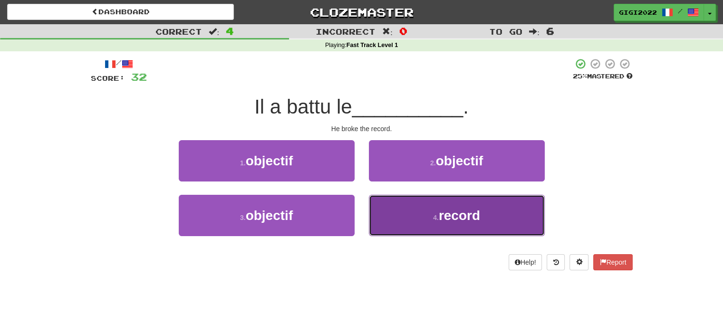
click at [391, 211] on button "4 . record" at bounding box center [457, 215] width 176 height 41
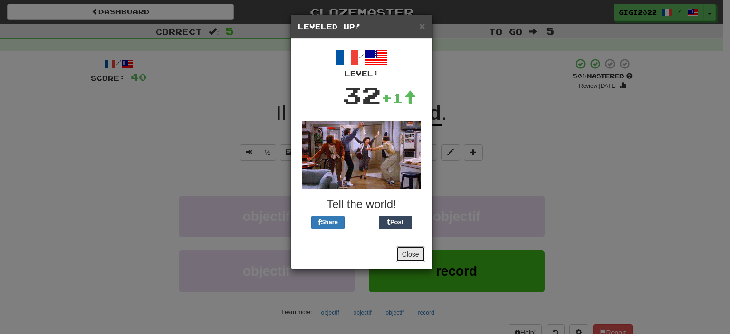
click at [407, 250] on button "Close" at bounding box center [410, 254] width 29 height 16
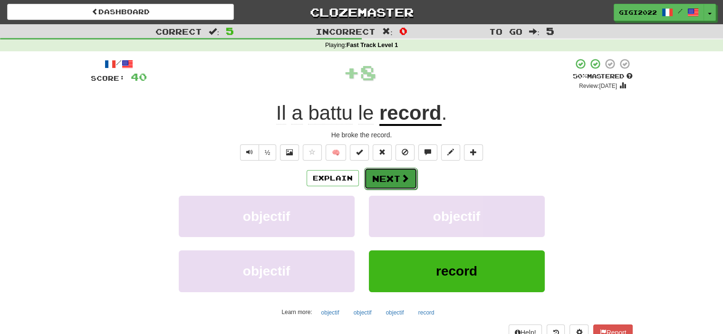
click at [389, 181] on button "Next" at bounding box center [390, 179] width 53 height 22
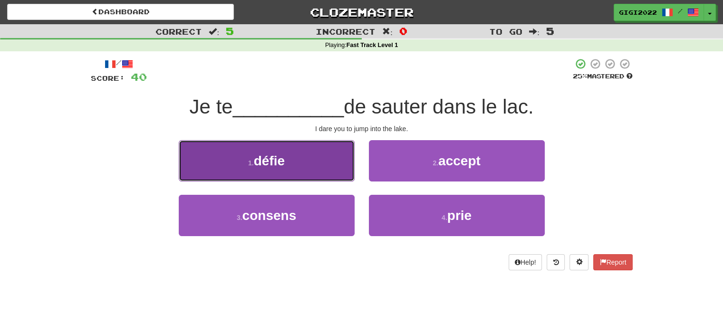
click at [306, 166] on button "1 . défie" at bounding box center [267, 160] width 176 height 41
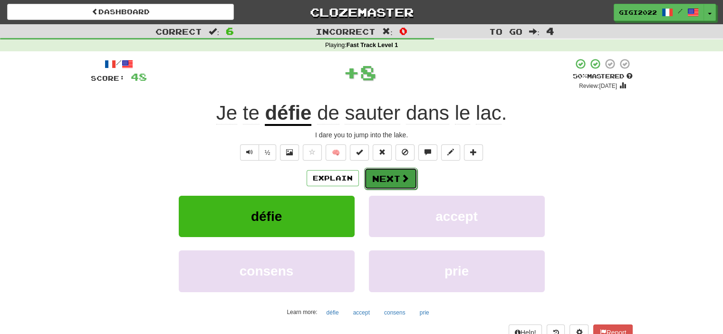
click at [381, 176] on button "Next" at bounding box center [390, 179] width 53 height 22
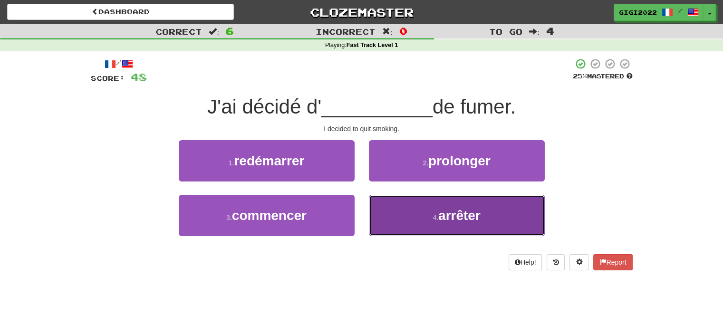
click at [401, 210] on button "4 . arrêter" at bounding box center [457, 215] width 176 height 41
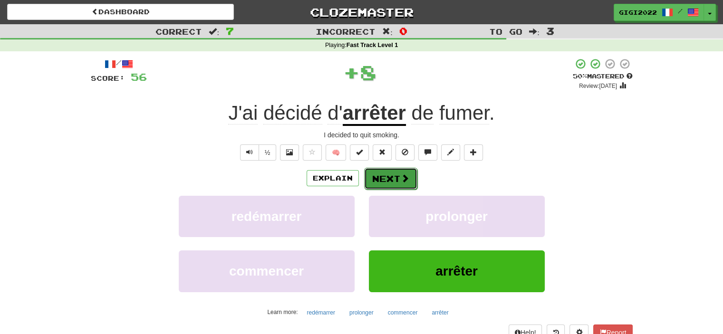
click at [382, 182] on button "Next" at bounding box center [390, 179] width 53 height 22
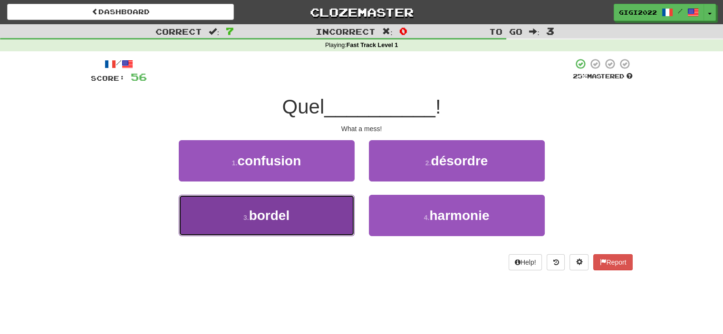
click at [308, 218] on button "3 . bordel" at bounding box center [267, 215] width 176 height 41
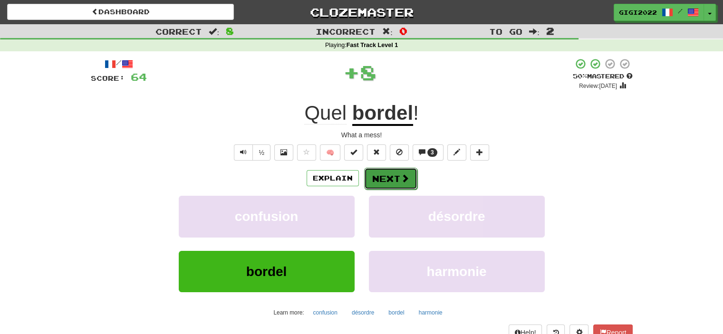
click at [382, 176] on button "Next" at bounding box center [390, 179] width 53 height 22
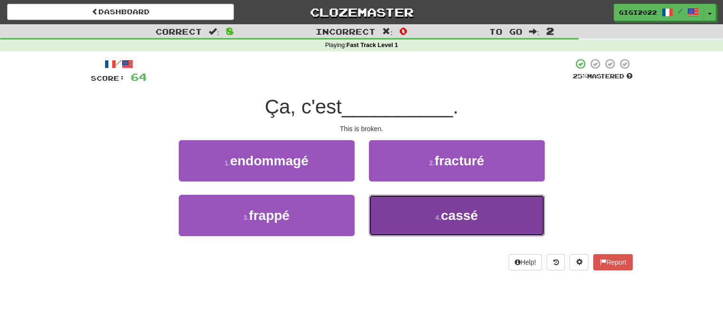
click at [401, 207] on button "4 . cassé" at bounding box center [457, 215] width 176 height 41
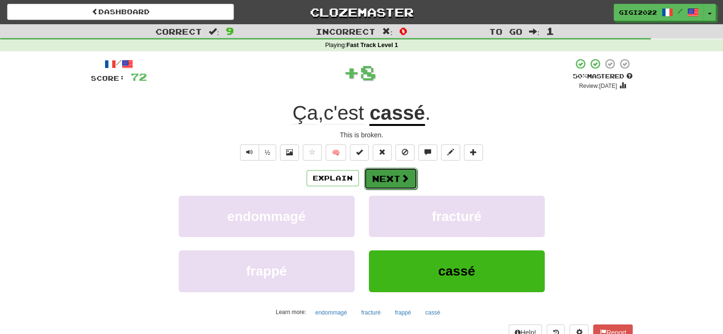
click at [395, 176] on button "Next" at bounding box center [390, 179] width 53 height 22
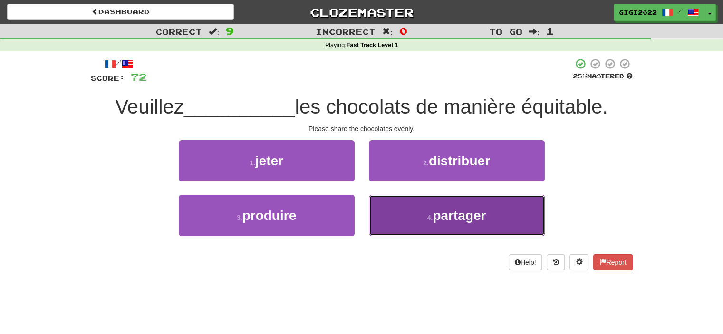
click at [399, 218] on button "4 . partager" at bounding box center [457, 215] width 176 height 41
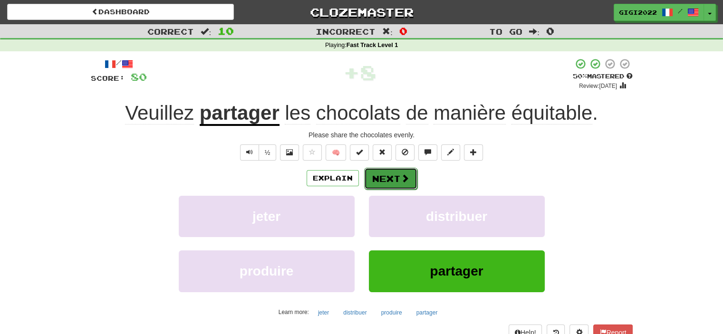
click at [386, 181] on button "Next" at bounding box center [390, 179] width 53 height 22
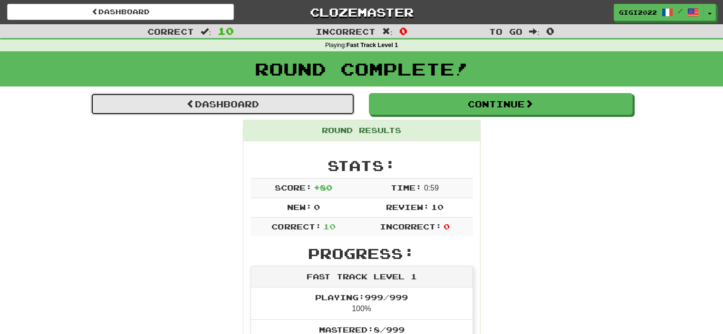
click at [328, 104] on link "Dashboard" at bounding box center [223, 104] width 264 height 22
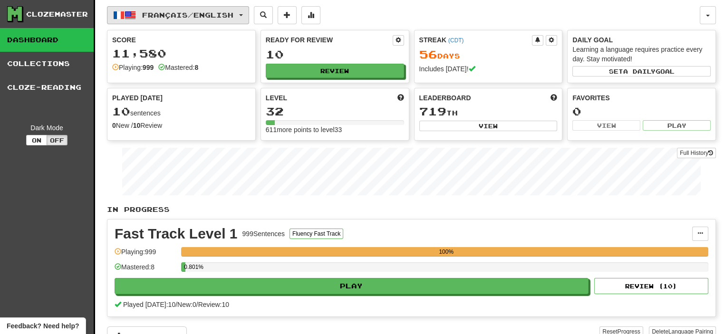
click at [243, 14] on span "button" at bounding box center [241, 15] width 4 height 2
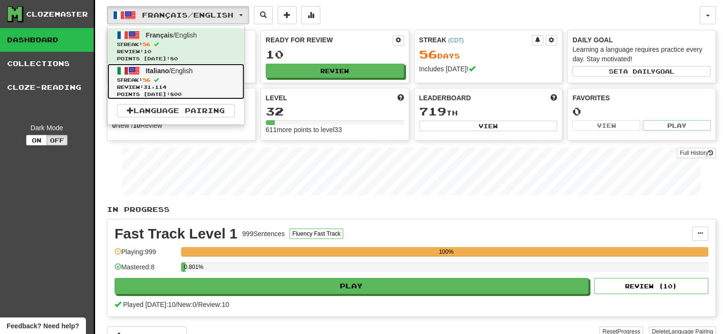
click at [209, 78] on span "Streak: 56" at bounding box center [176, 80] width 118 height 7
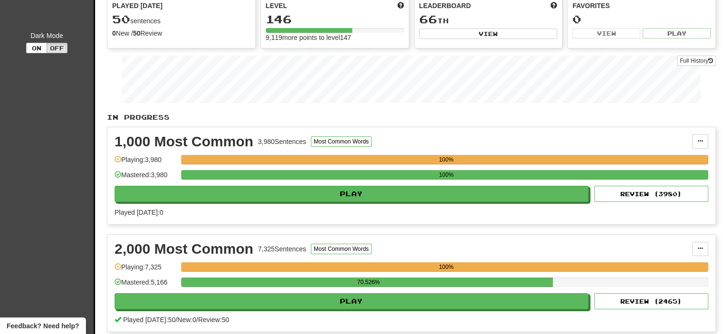
scroll to position [93, 0]
